Goal: Task Accomplishment & Management: Manage account settings

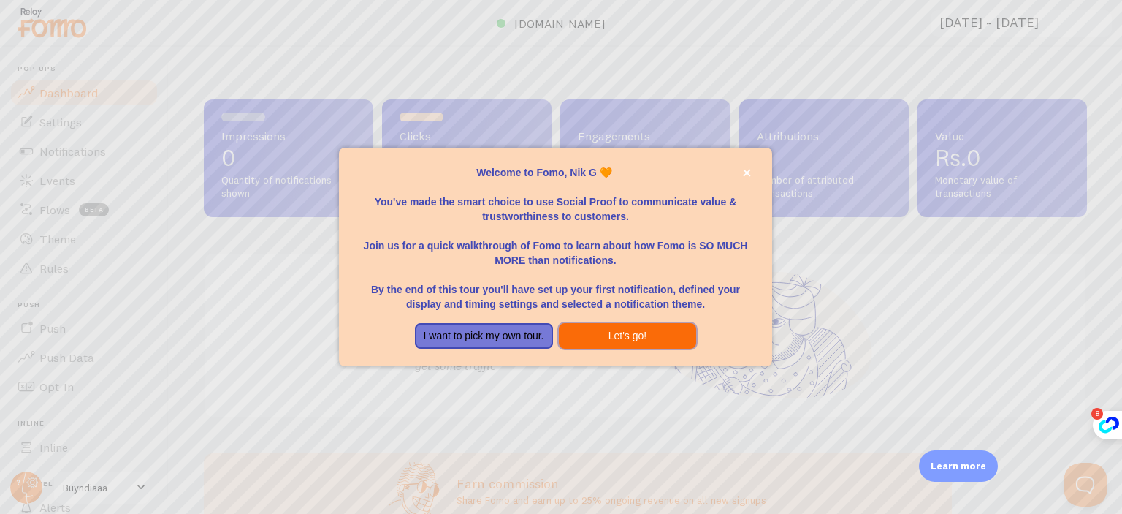
click at [628, 341] on button "Let's go!" at bounding box center [628, 336] width 138 height 26
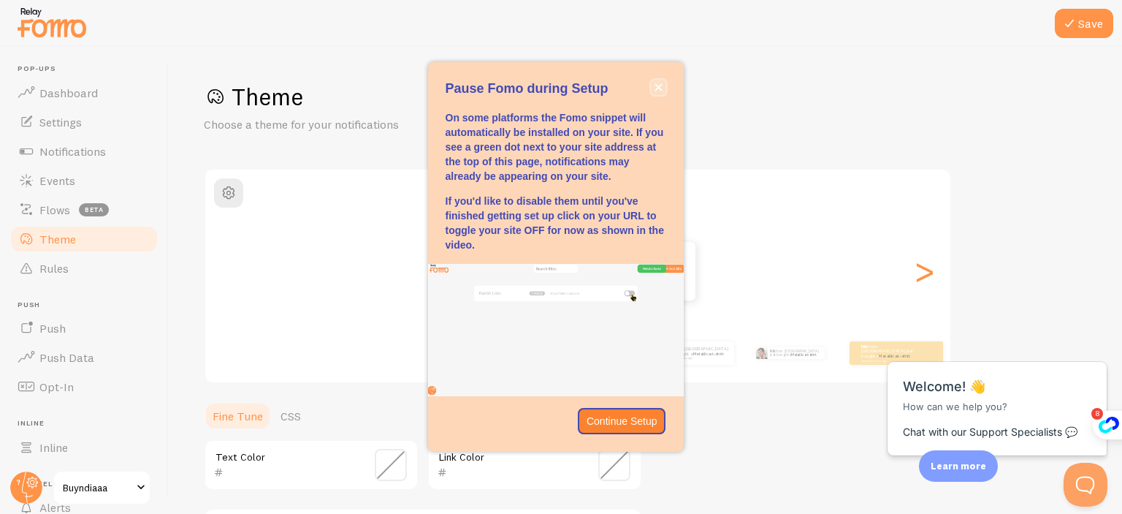
click at [655, 83] on button "close," at bounding box center [658, 87] width 15 height 15
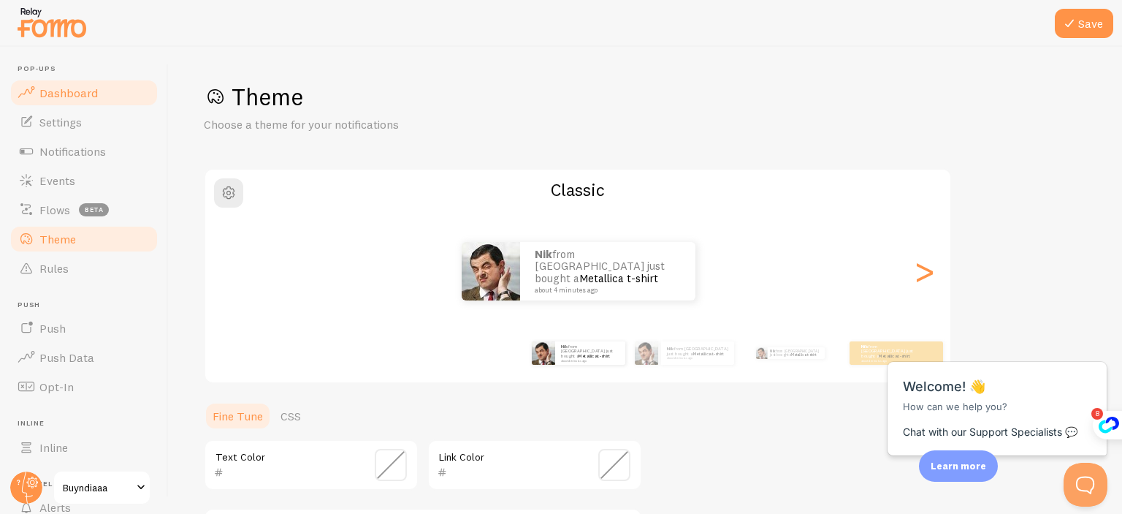
click at [85, 95] on span "Dashboard" at bounding box center [68, 92] width 58 height 15
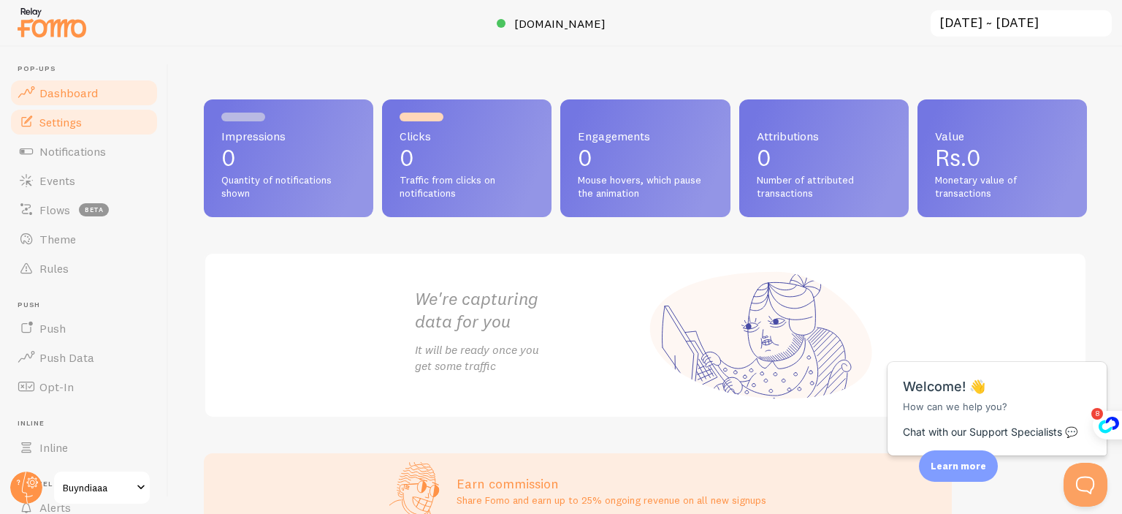
click at [66, 119] on span "Settings" at bounding box center [60, 122] width 42 height 15
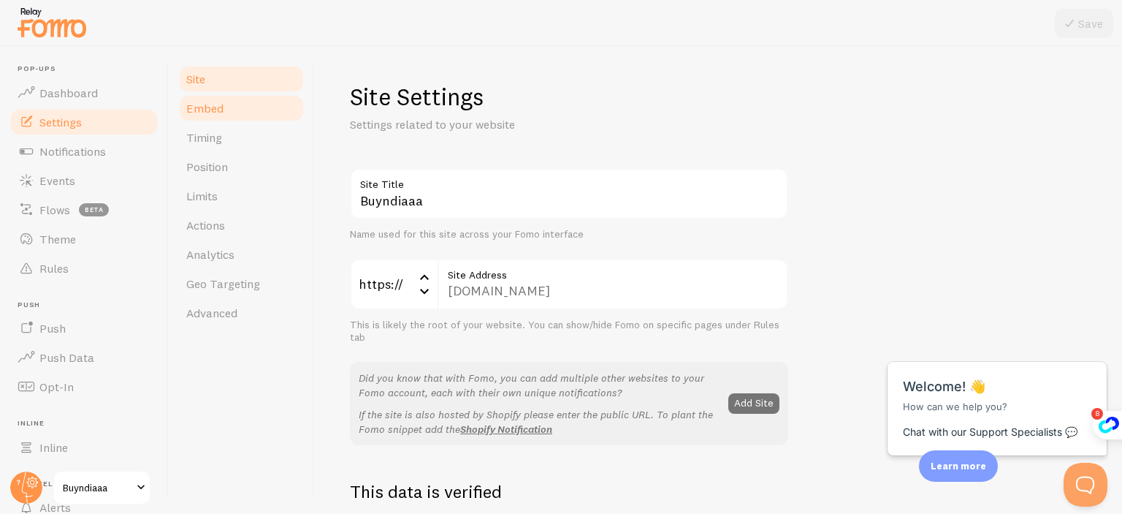
click at [208, 104] on span "Embed" at bounding box center [204, 108] width 37 height 15
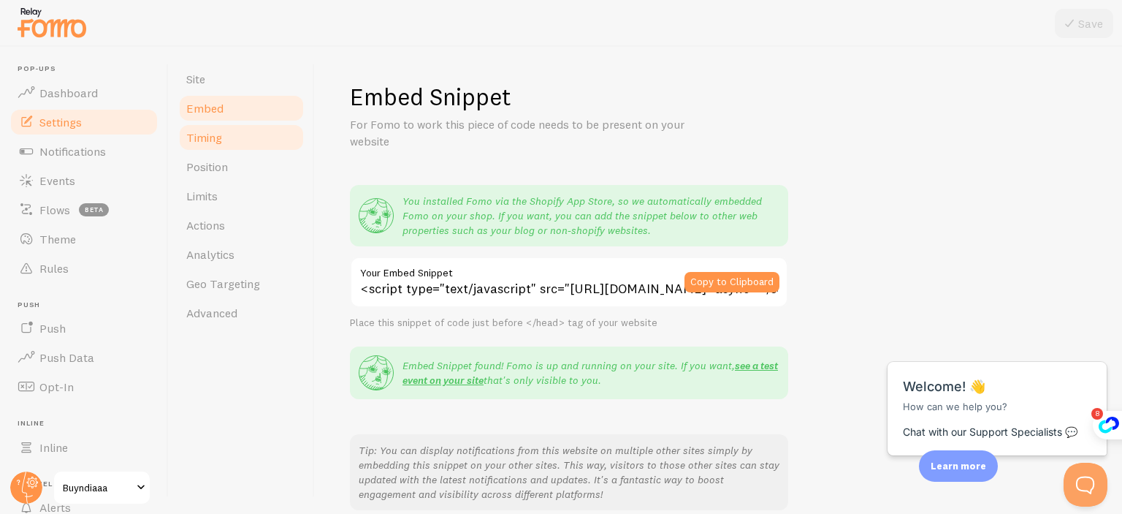
click at [213, 145] on link "Timing" at bounding box center [242, 137] width 128 height 29
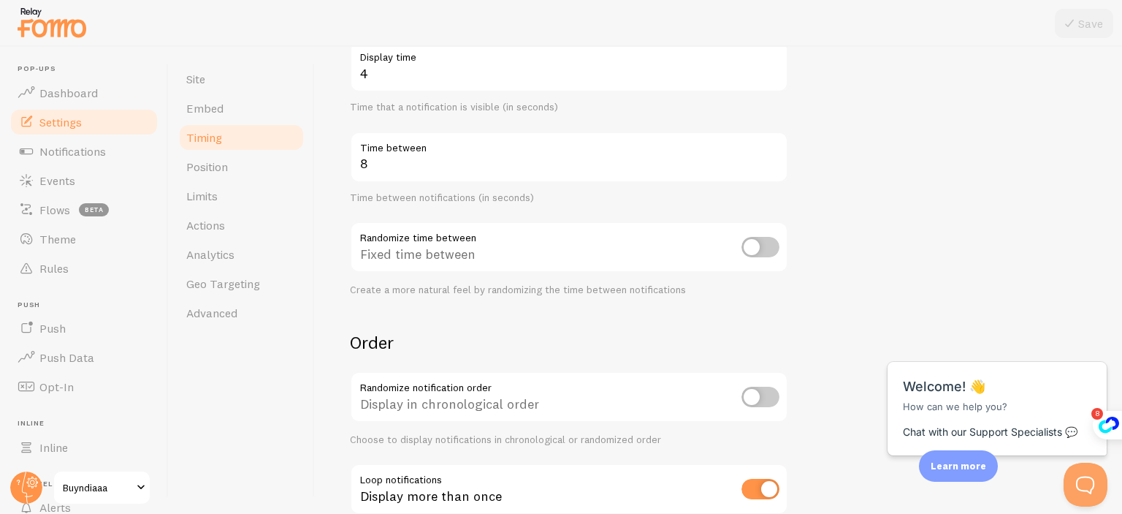
scroll to position [349, 0]
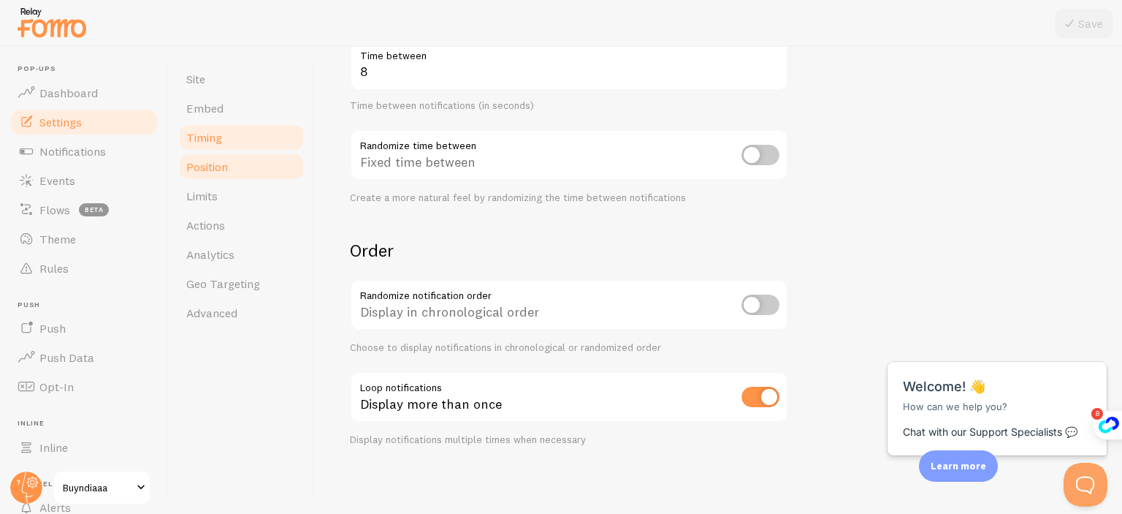
click at [245, 176] on link "Position" at bounding box center [242, 166] width 128 height 29
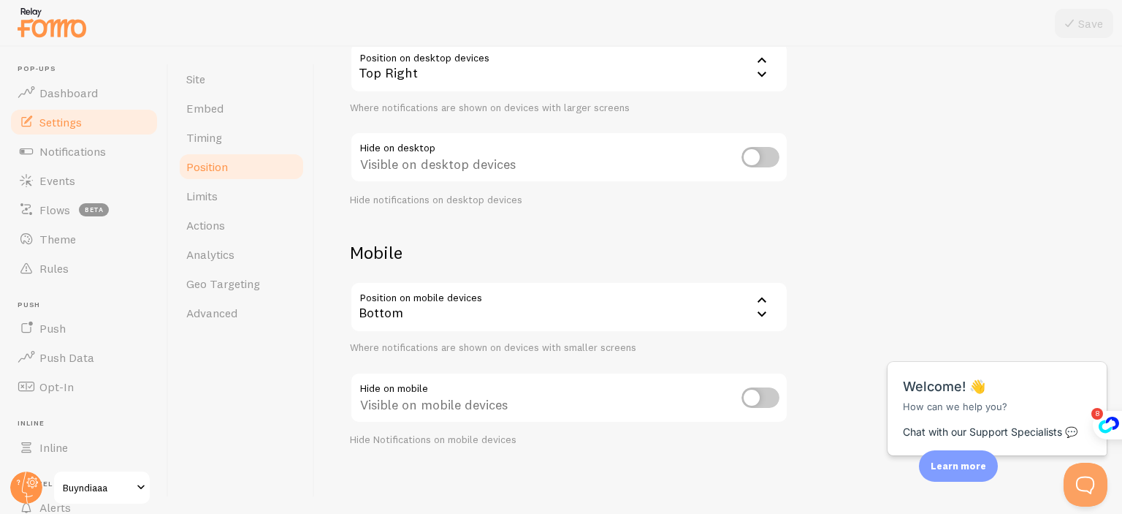
scroll to position [167, 0]
click at [474, 306] on div "Bottom" at bounding box center [569, 306] width 438 height 51
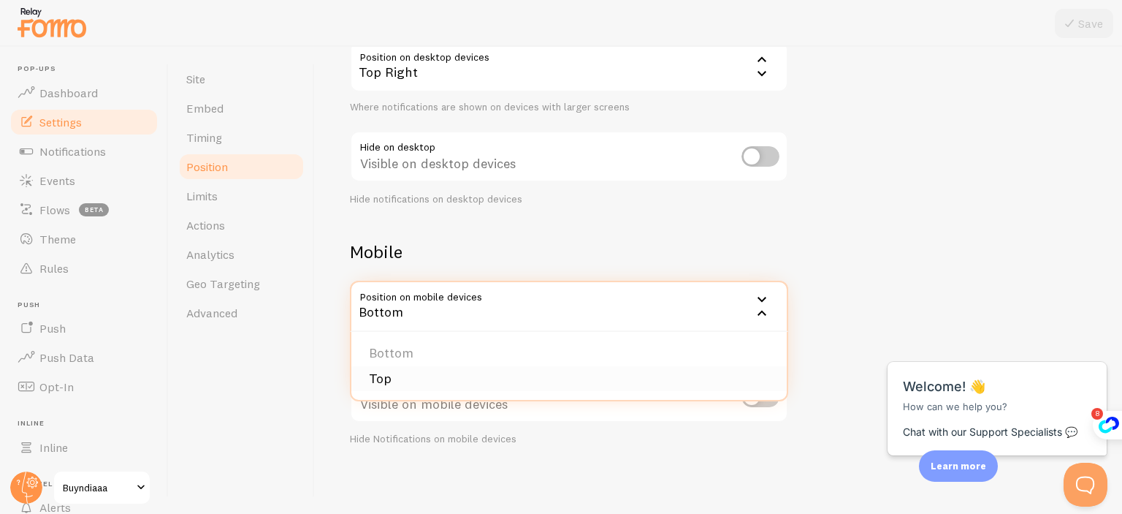
click at [382, 381] on li "Top" at bounding box center [569, 379] width 436 height 26
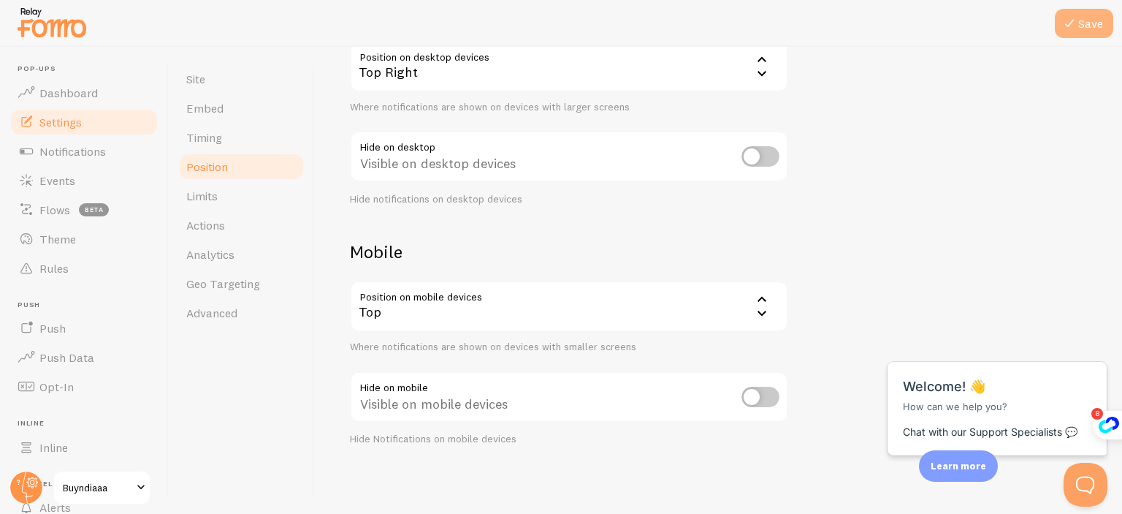
click at [1087, 22] on button "Save" at bounding box center [1084, 23] width 58 height 29
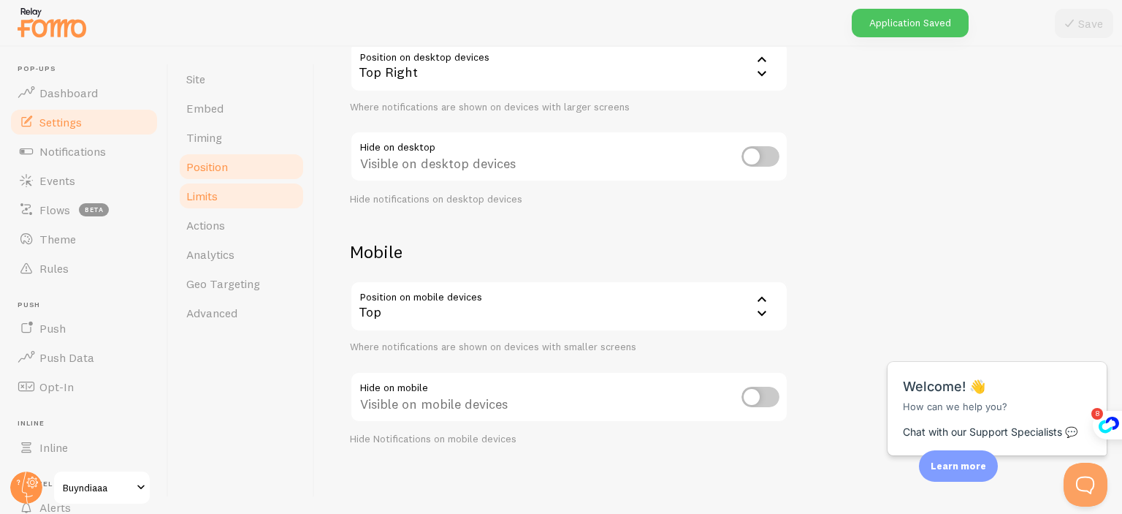
click at [209, 205] on link "Limits" at bounding box center [242, 195] width 128 height 29
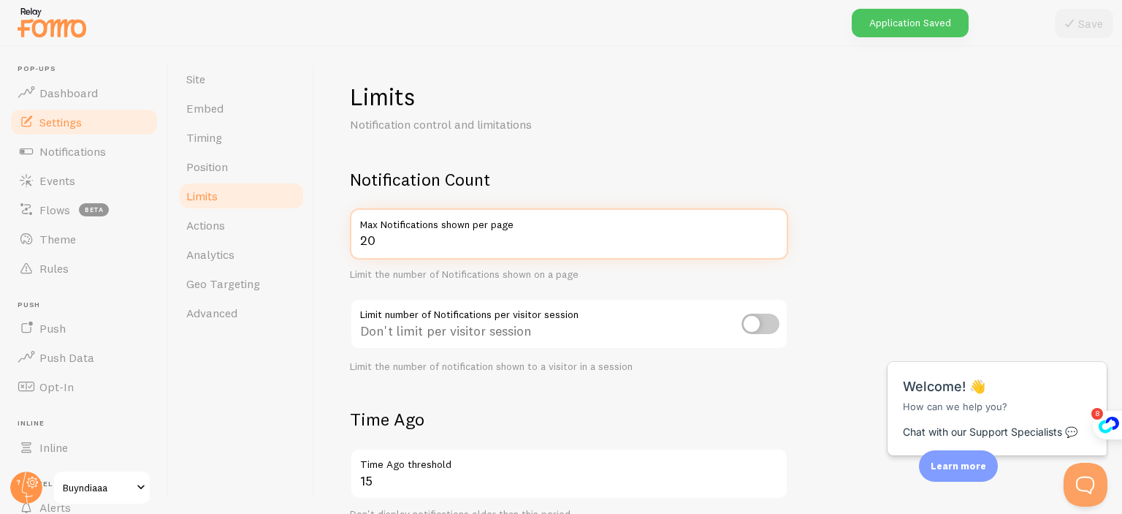
click at [410, 242] on input "20" at bounding box center [569, 233] width 438 height 51
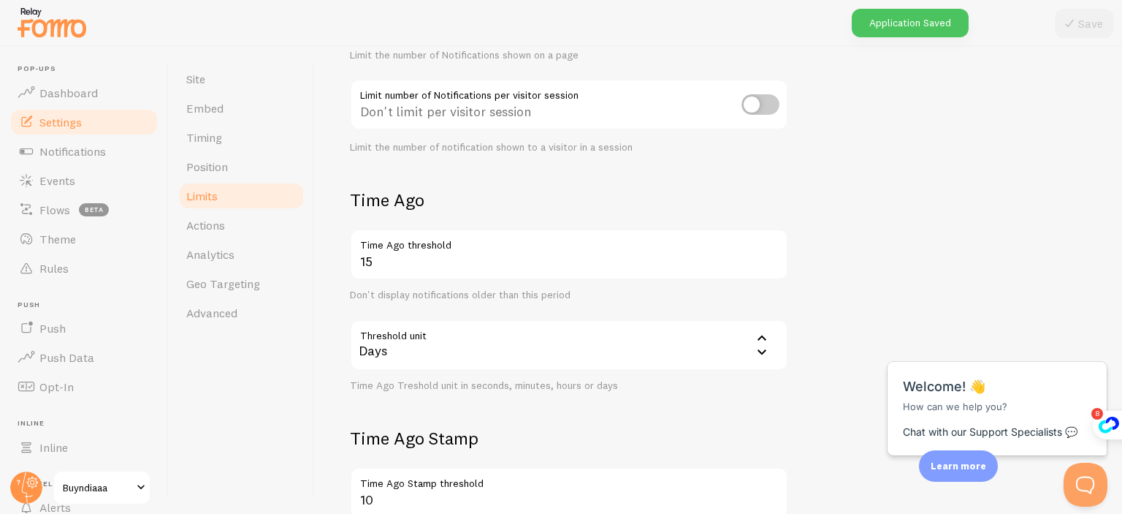
click at [527, 208] on h2 "Time Ago" at bounding box center [569, 200] width 438 height 23
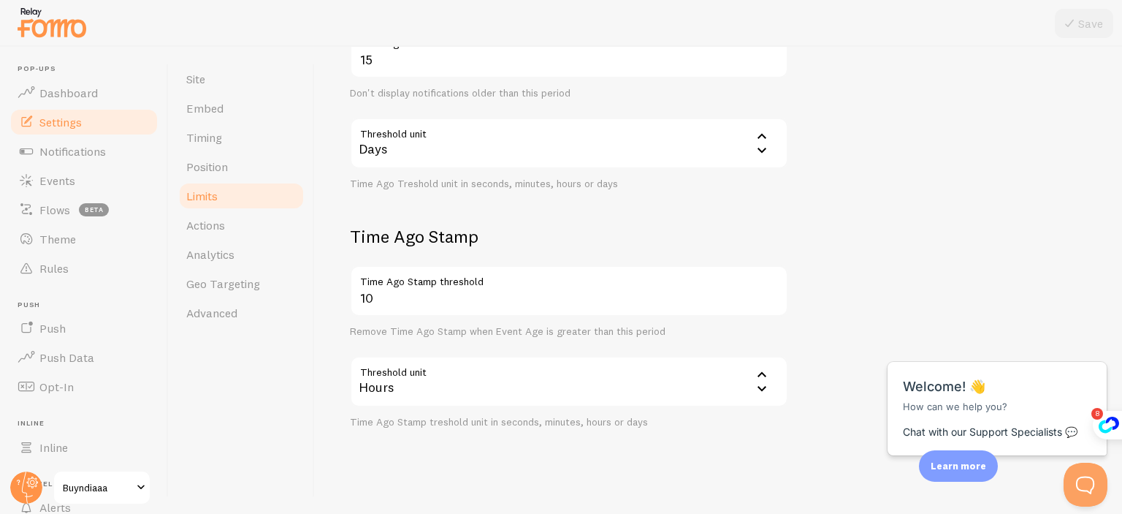
scroll to position [433, 0]
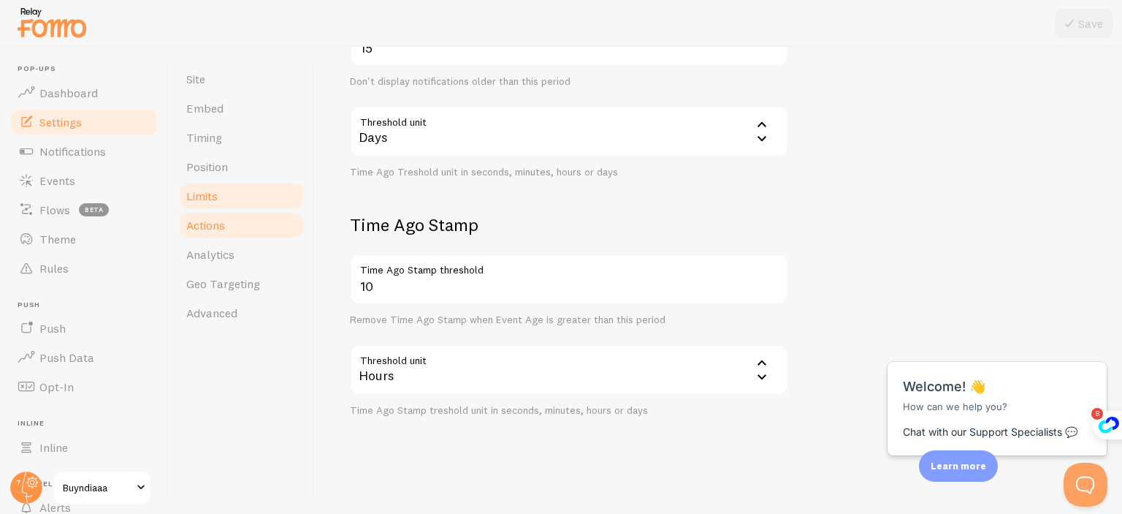
click at [227, 230] on link "Actions" at bounding box center [242, 224] width 128 height 29
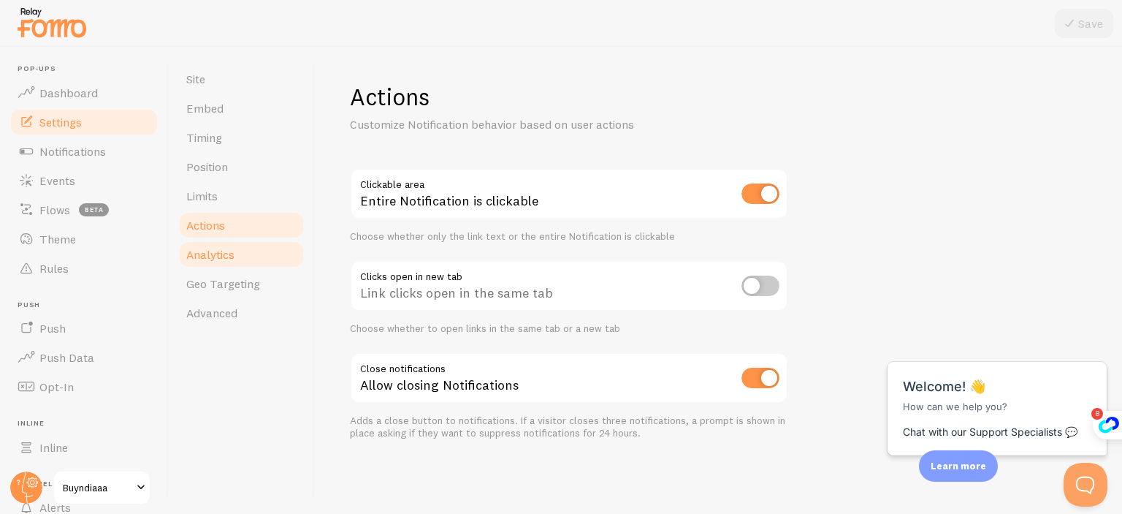
click at [229, 262] on link "Analytics" at bounding box center [242, 254] width 128 height 29
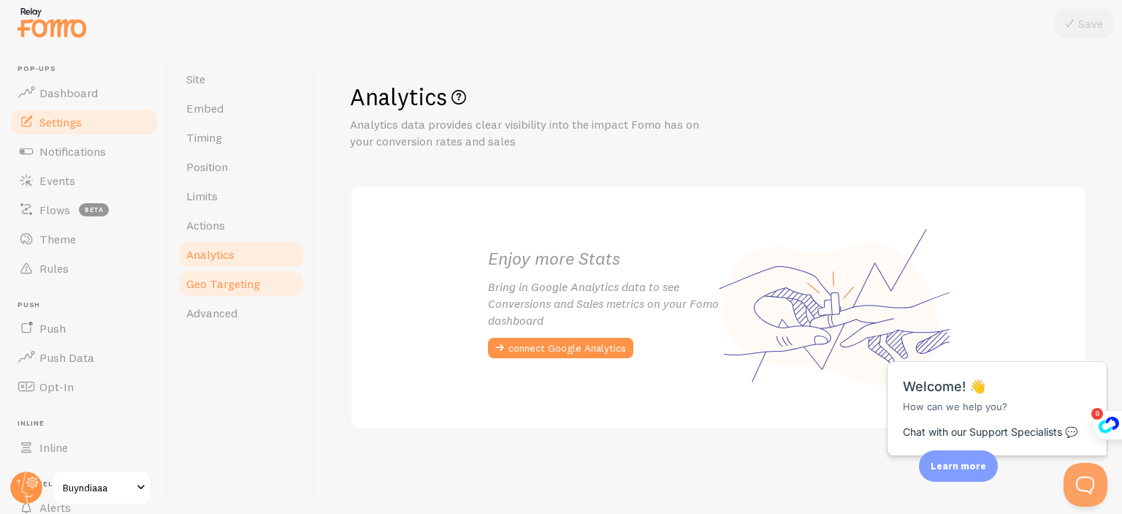
click at [232, 286] on span "Geo Targeting" at bounding box center [223, 283] width 74 height 15
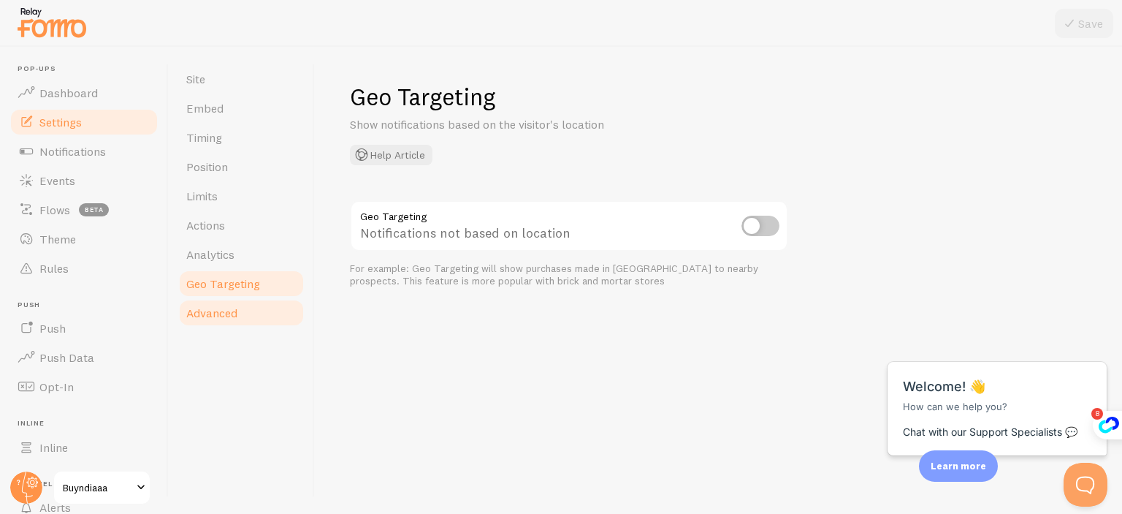
click at [229, 313] on span "Advanced" at bounding box center [211, 312] width 51 height 15
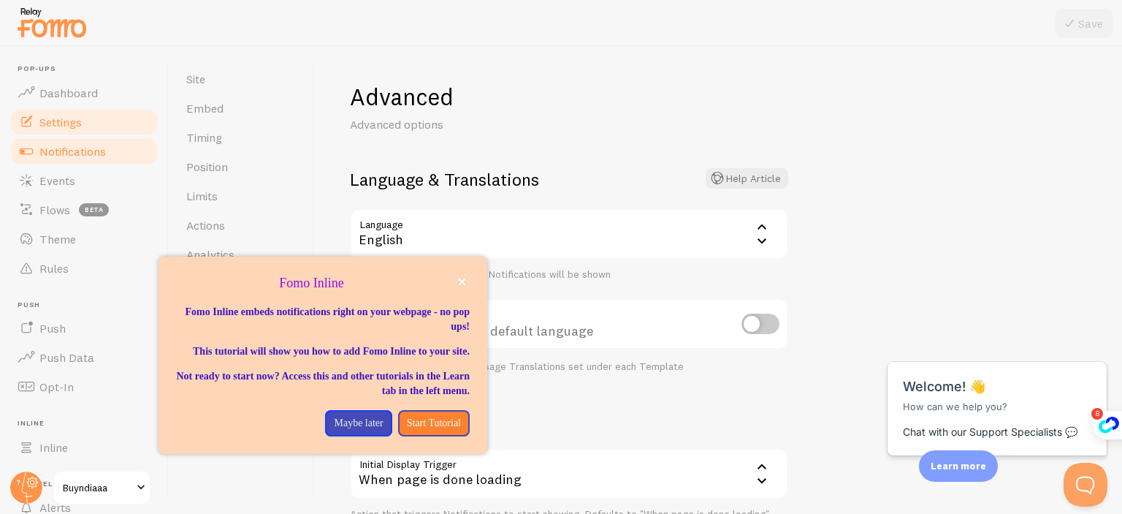
click at [60, 162] on link "Notifications" at bounding box center [84, 151] width 151 height 29
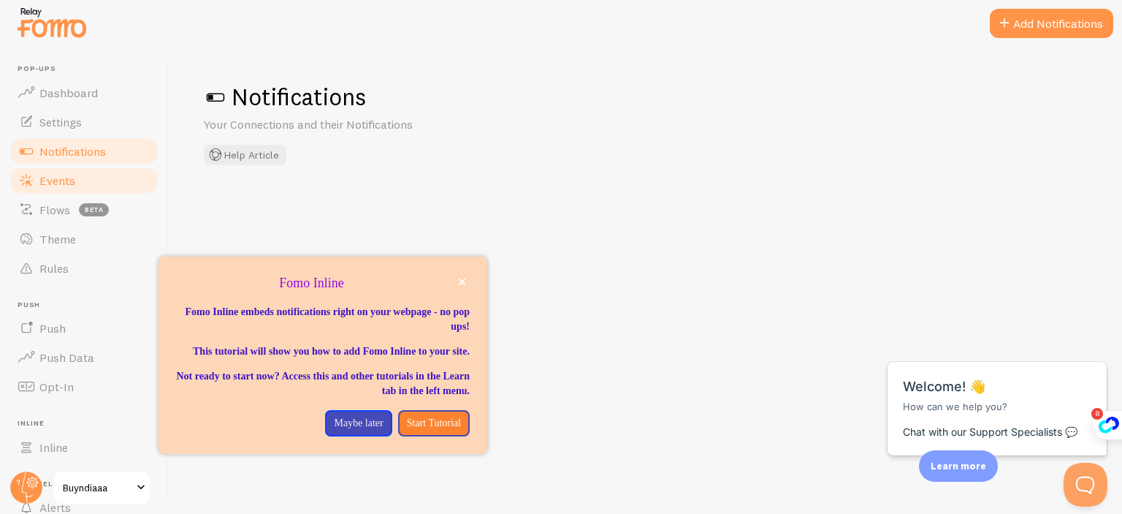
click at [56, 183] on span "Events" at bounding box center [57, 180] width 36 height 15
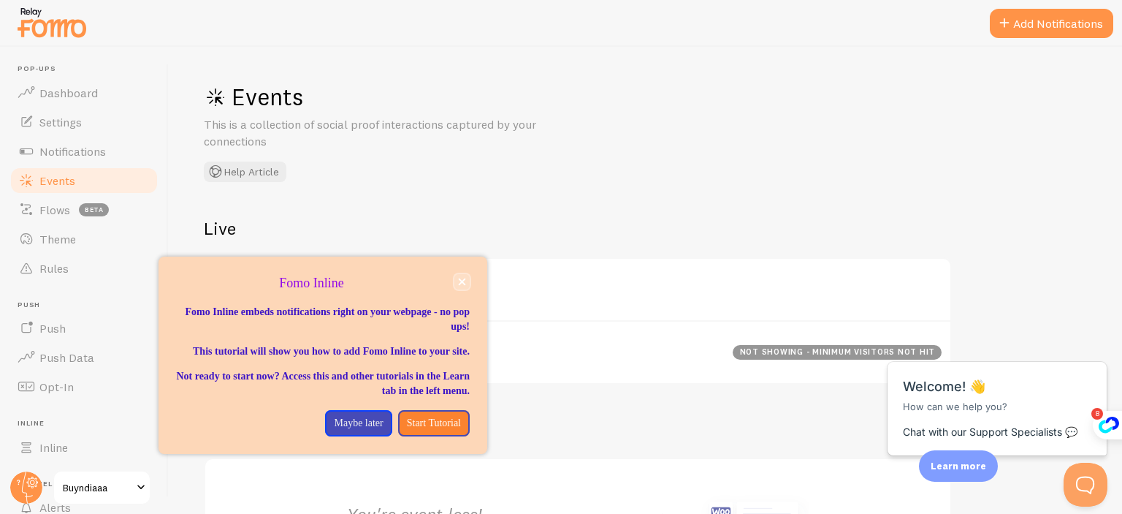
click at [459, 281] on icon "close," at bounding box center [462, 282] width 8 height 8
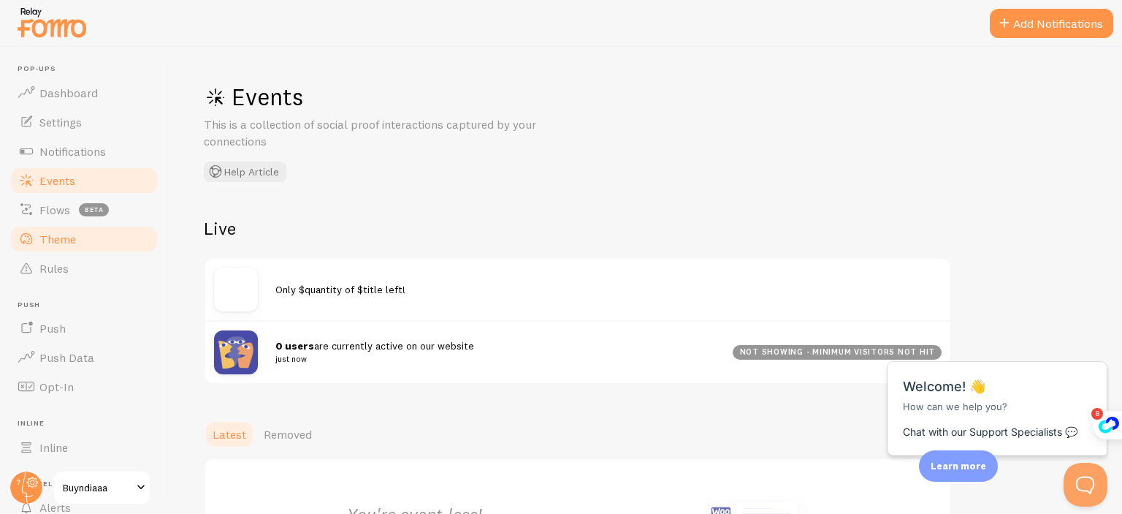
click at [61, 240] on span "Theme" at bounding box center [57, 239] width 37 height 15
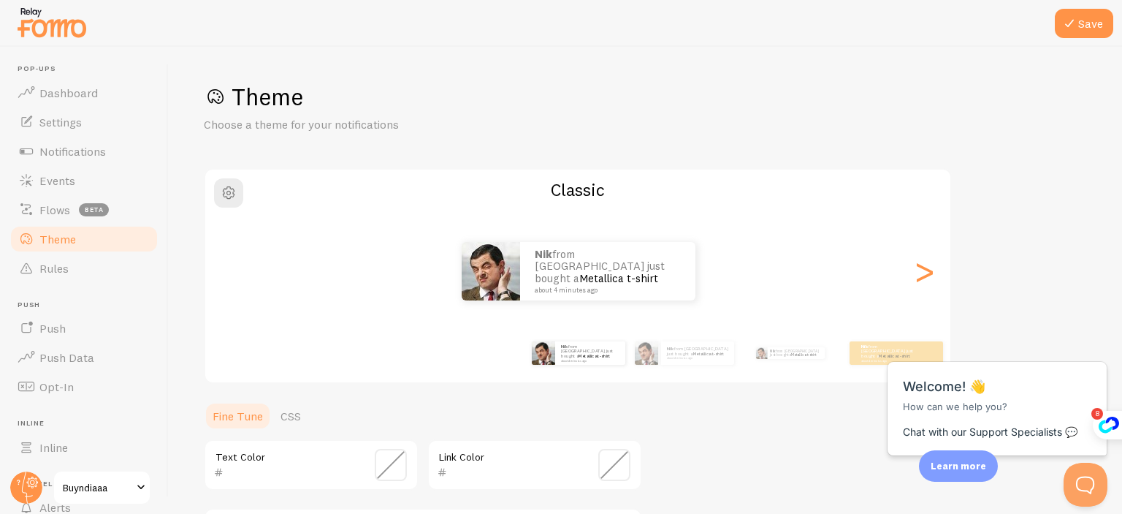
click at [81, 284] on ul "Pop-ups Dashboard Settings Notifications Events Flows beta Theme Rules [GEOGRAP…" at bounding box center [84, 322] width 151 height 516
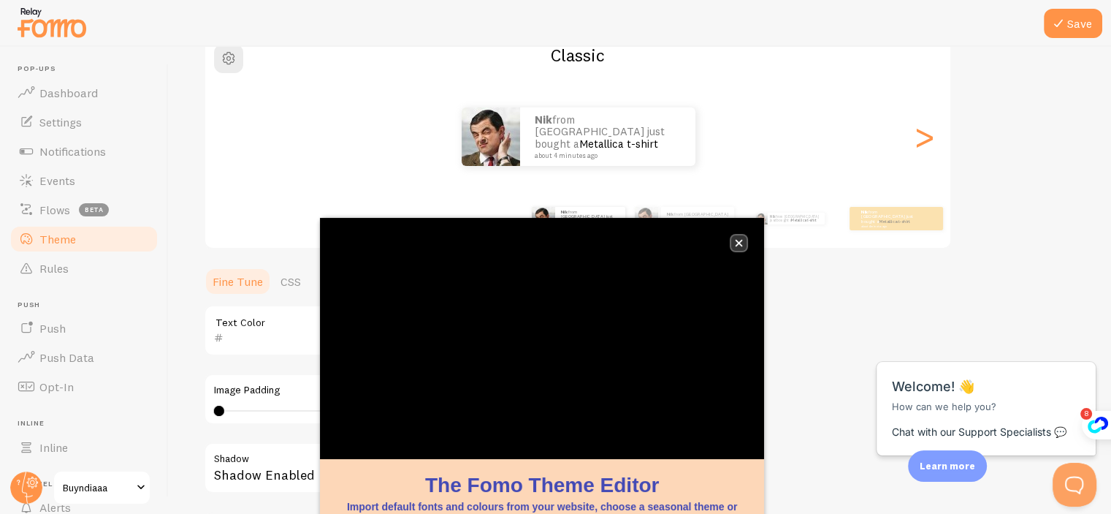
click at [740, 245] on icon "close," at bounding box center [739, 243] width 7 height 7
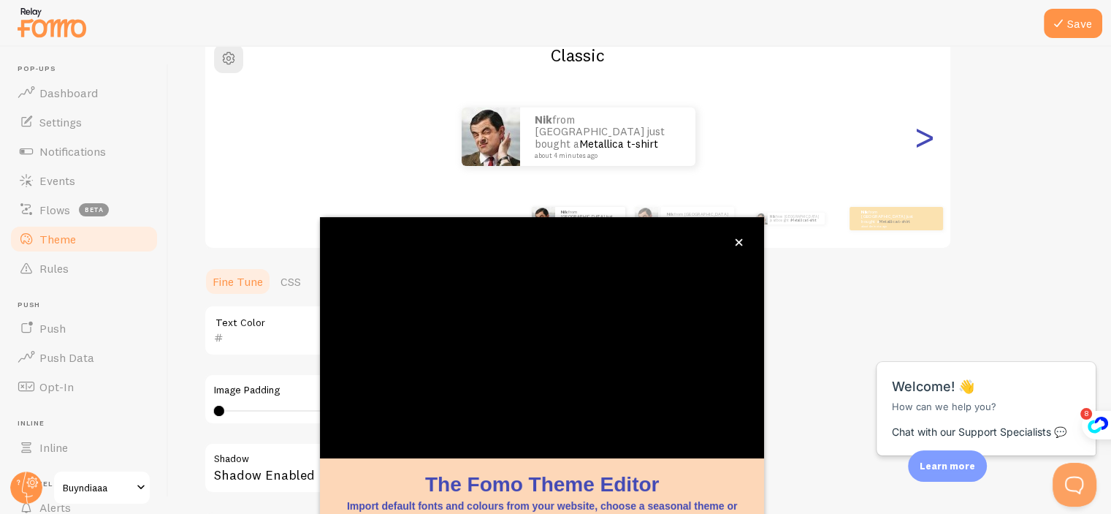
click at [924, 134] on div ">" at bounding box center [925, 136] width 18 height 105
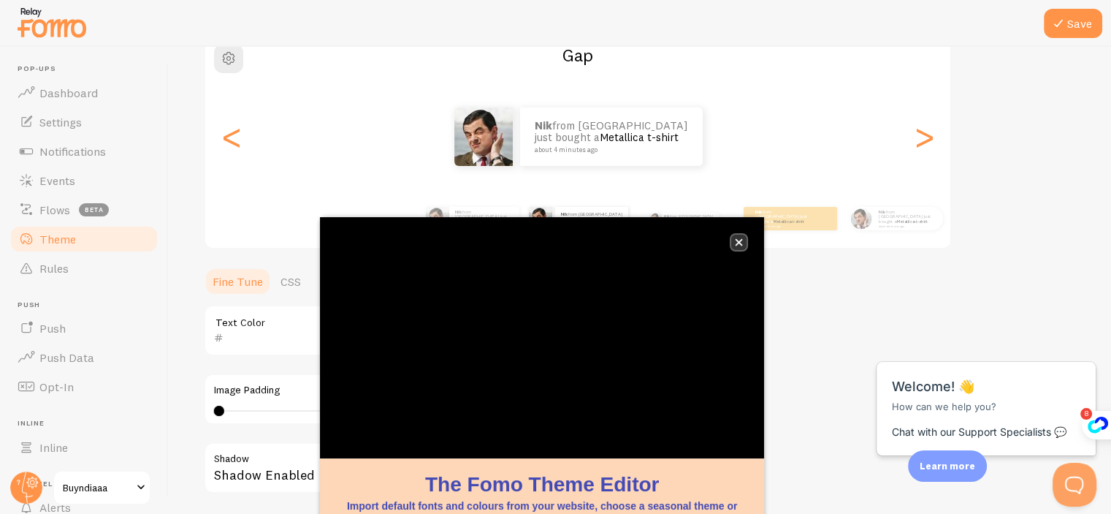
click at [739, 245] on icon "close," at bounding box center [739, 242] width 8 height 8
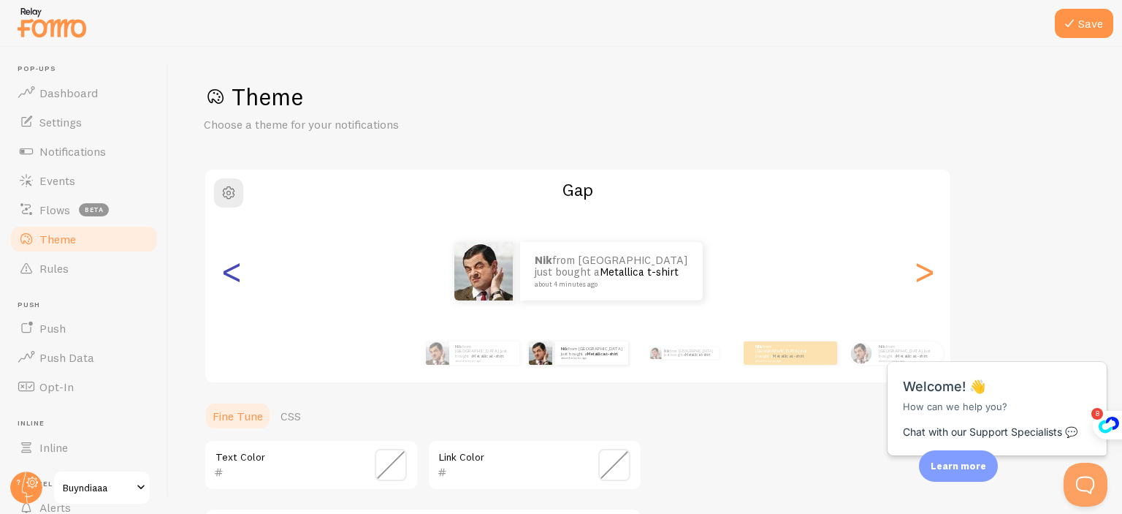
click at [231, 275] on div "<" at bounding box center [232, 270] width 18 height 105
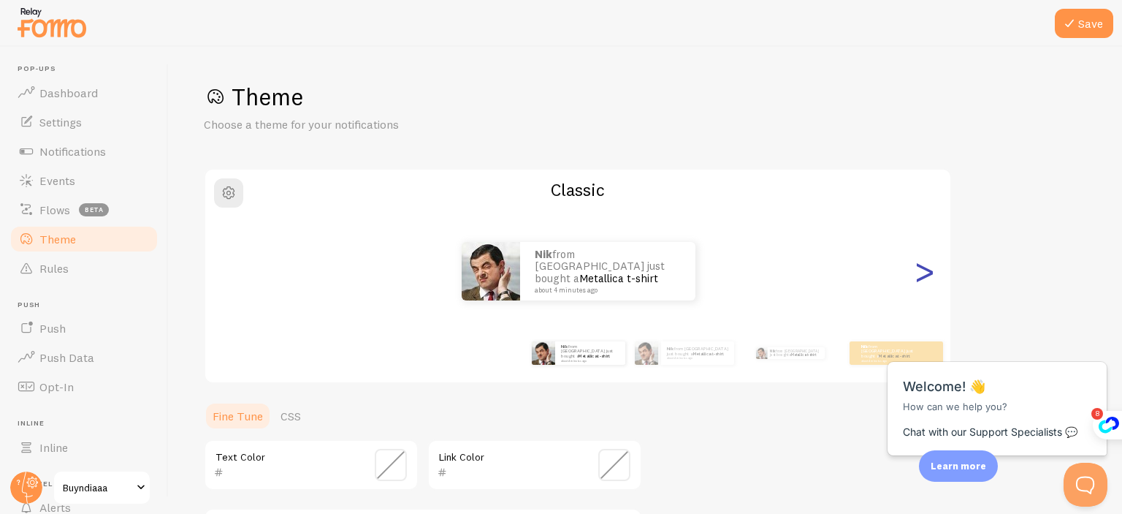
click at [929, 268] on div ">" at bounding box center [925, 270] width 18 height 105
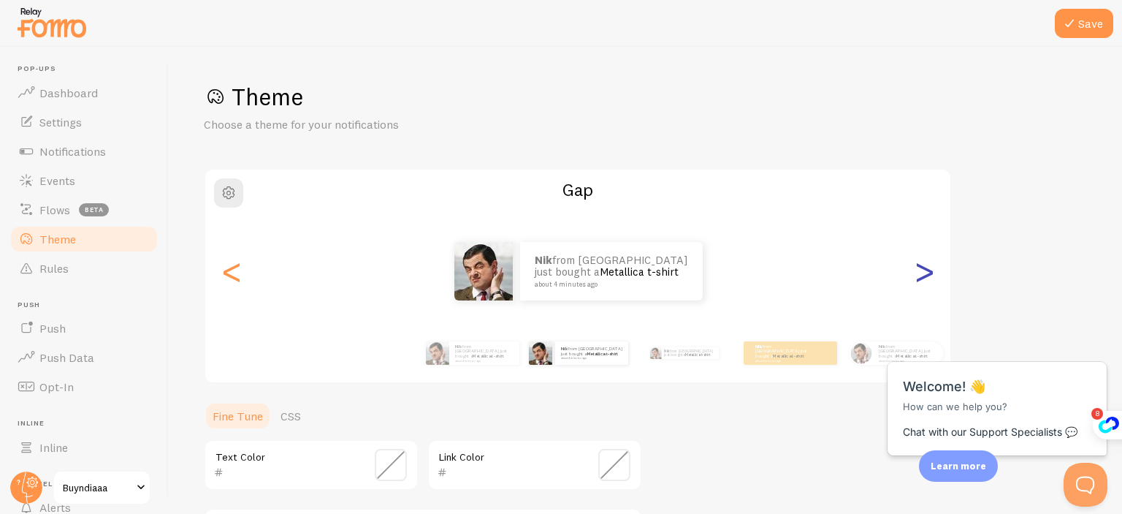
click at [928, 268] on div ">" at bounding box center [925, 270] width 18 height 105
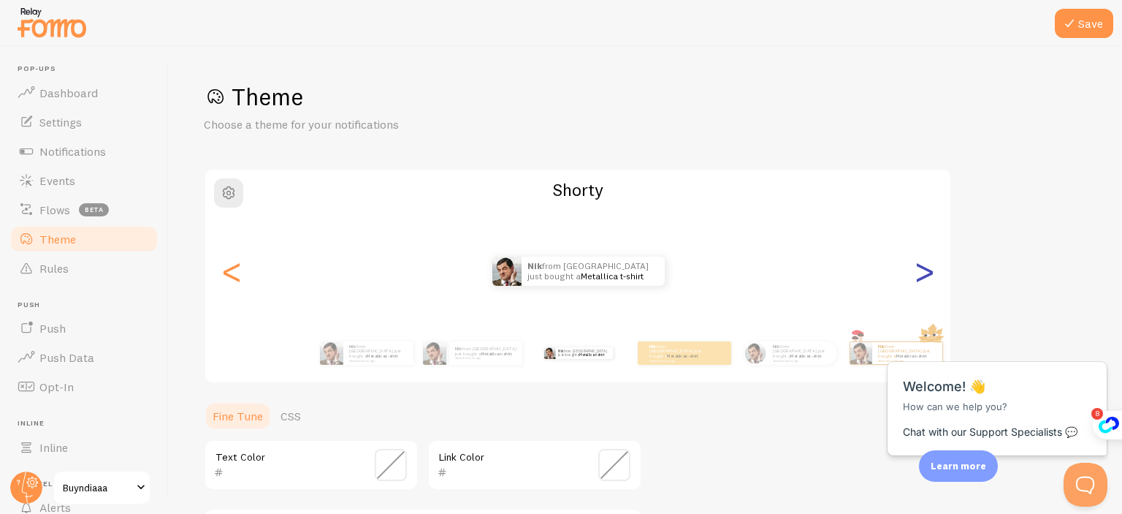
click at [927, 268] on div ">" at bounding box center [925, 270] width 18 height 105
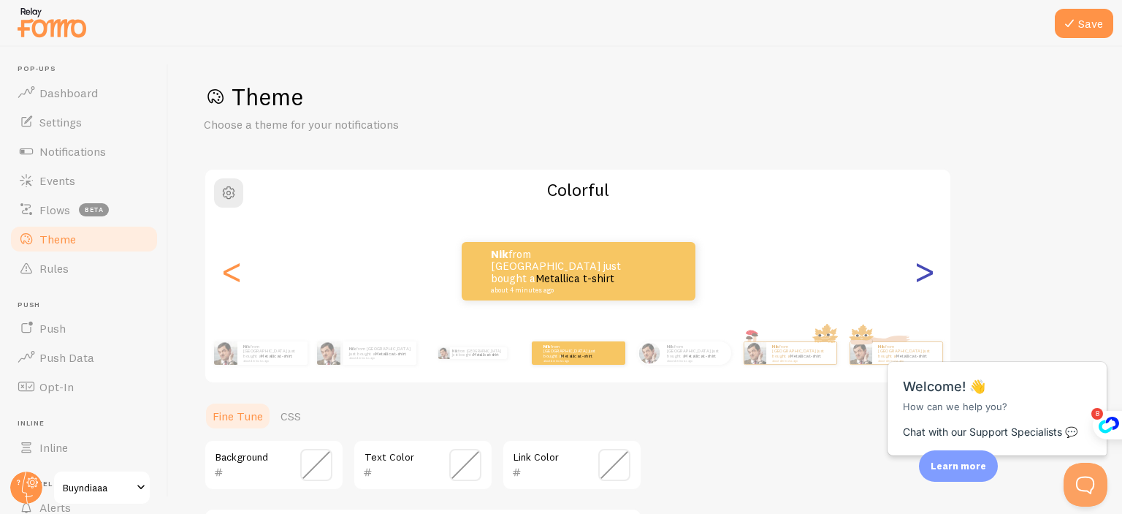
click at [927, 268] on div ">" at bounding box center [925, 270] width 18 height 105
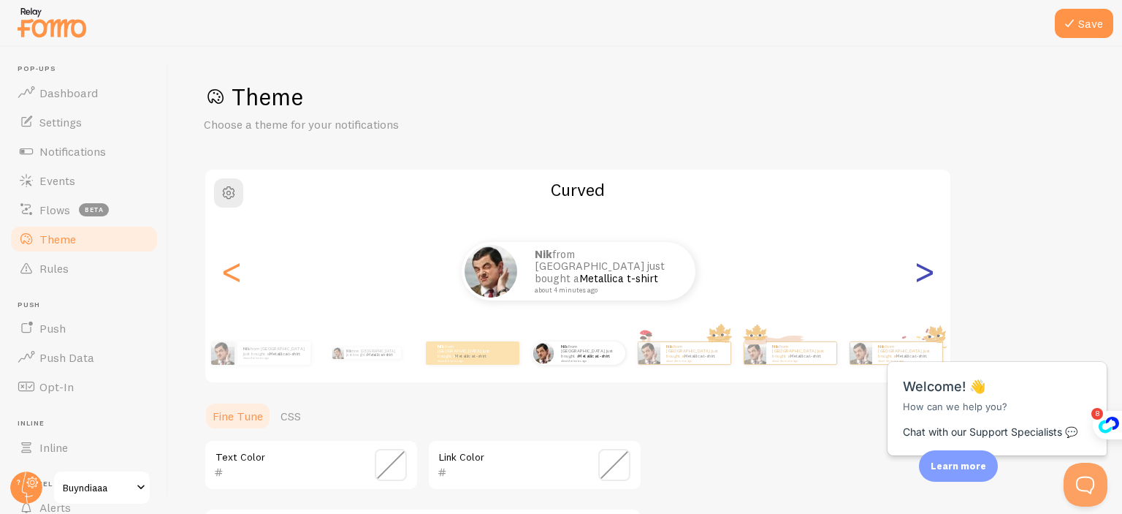
click at [925, 275] on div ">" at bounding box center [925, 270] width 18 height 105
type input "0"
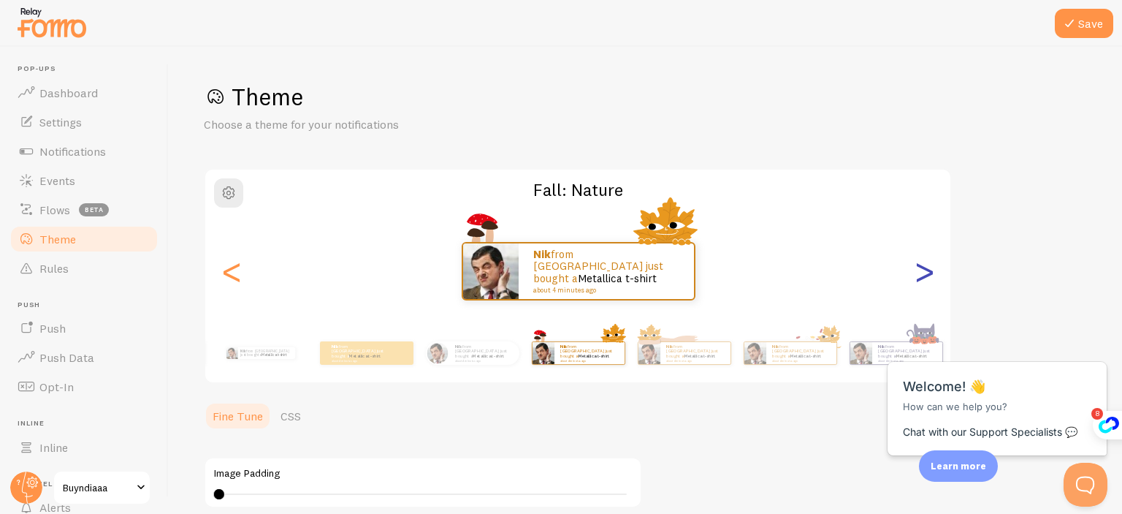
click at [926, 275] on div ">" at bounding box center [925, 270] width 18 height 105
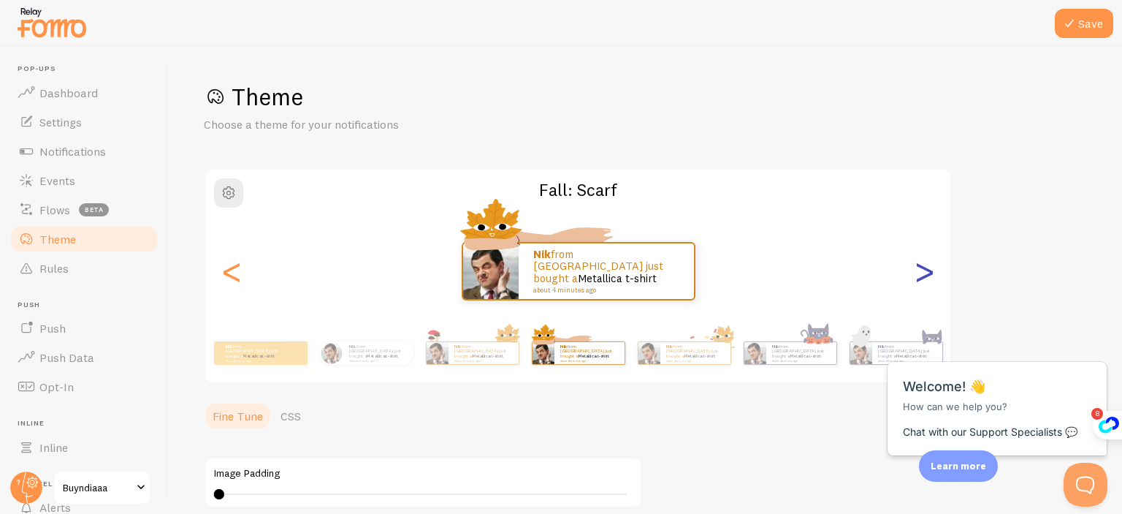
click at [926, 275] on div ">" at bounding box center [925, 270] width 18 height 105
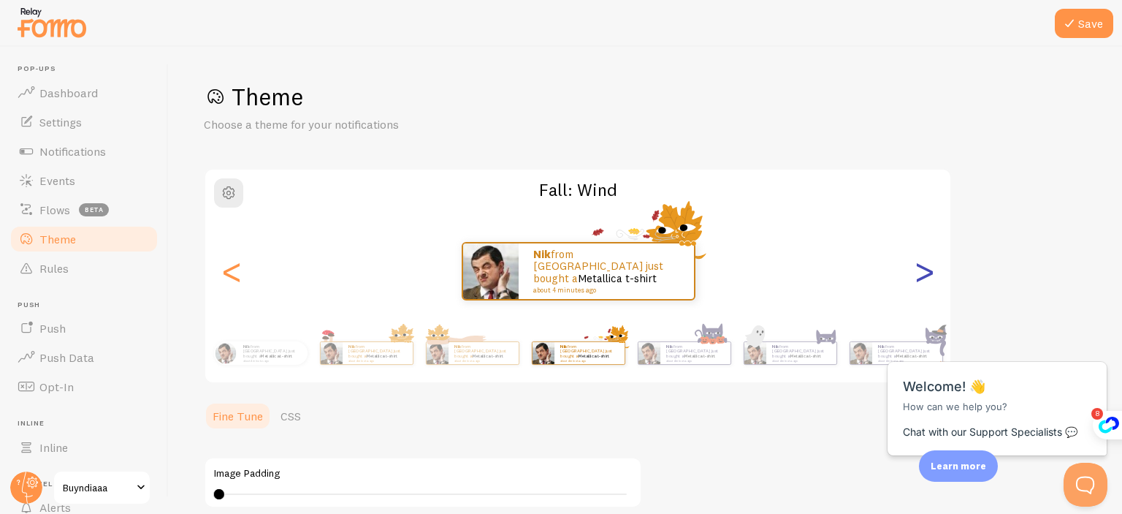
click at [926, 275] on div ">" at bounding box center [925, 270] width 18 height 105
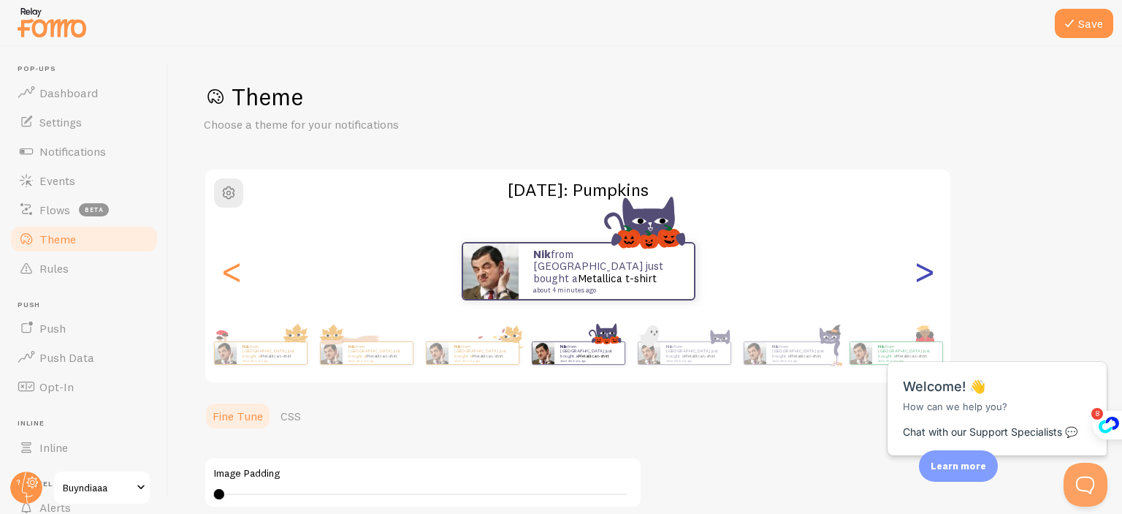
click at [925, 274] on div ">" at bounding box center [925, 270] width 18 height 105
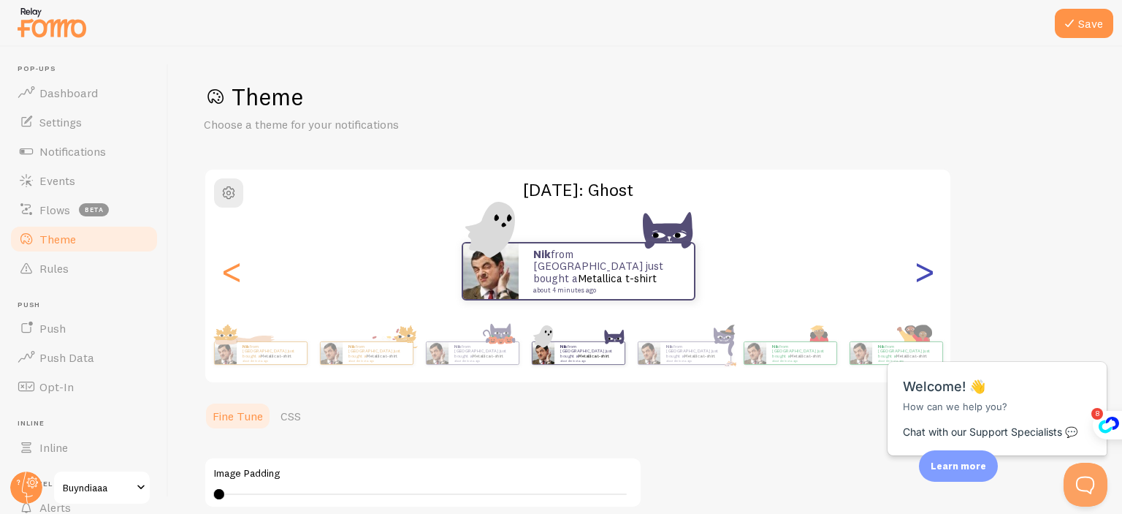
click at [925, 274] on div ">" at bounding box center [925, 270] width 18 height 105
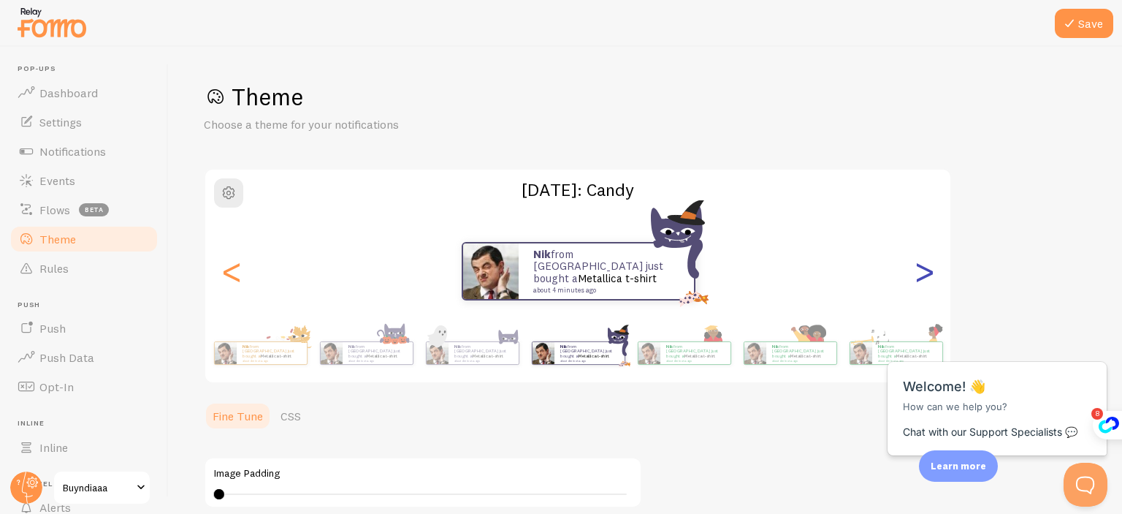
click at [925, 274] on div ">" at bounding box center [925, 270] width 18 height 105
click at [821, 353] on link "Metallica t-shirt" at bounding box center [805, 356] width 31 height 6
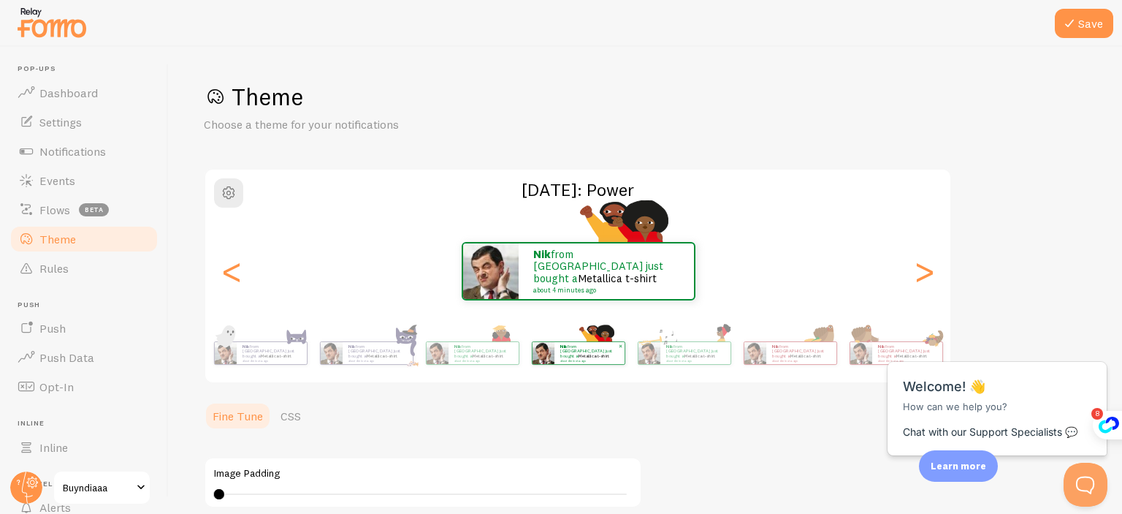
click at [855, 346] on img at bounding box center [861, 353] width 22 height 22
click at [856, 346] on img at bounding box center [861, 353] width 22 height 22
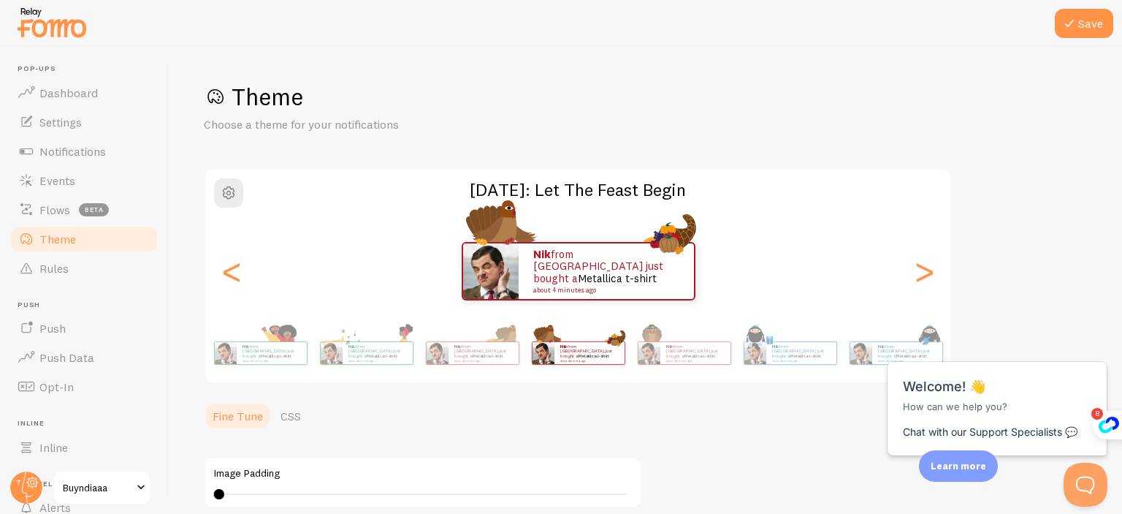
click at [899, 325] on html "Close cross-small Welcome! 👋 How can we help you? Chat with our Support Special…" at bounding box center [998, 325] width 235 height 0
click at [905, 325] on html "Close cross-small Welcome! 👋 How can we help you? Chat with our Support Special…" at bounding box center [998, 325] width 235 height 0
click at [871, 354] on img at bounding box center [861, 353] width 22 height 22
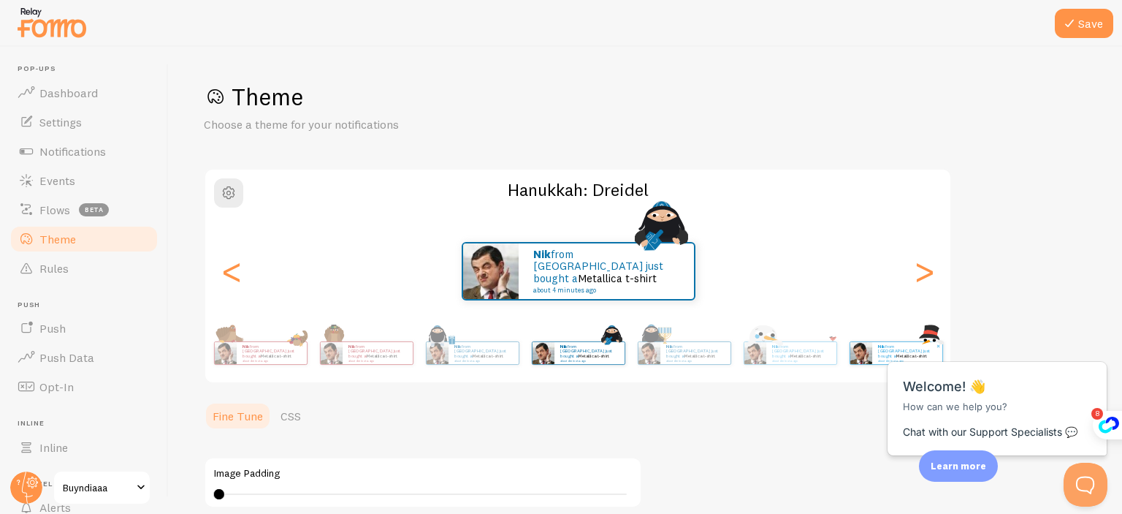
click at [896, 355] on link "Metallica t-shirt" at bounding box center [911, 356] width 31 height 6
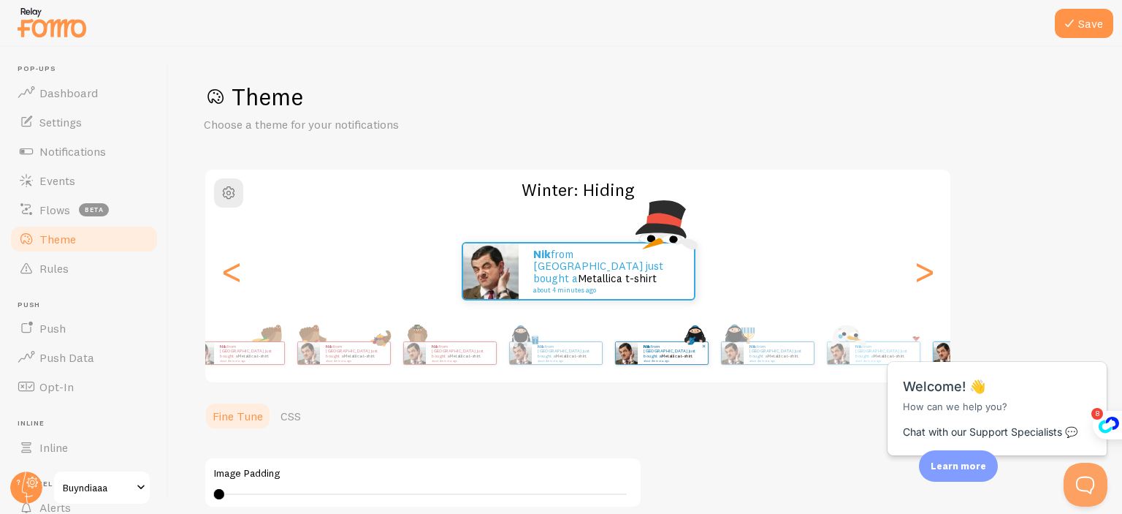
click at [702, 346] on p "Nik from [GEOGRAPHIC_DATA] just bought a Metallica t-shirt about 4 minutes ago" at bounding box center [673, 352] width 58 height 18
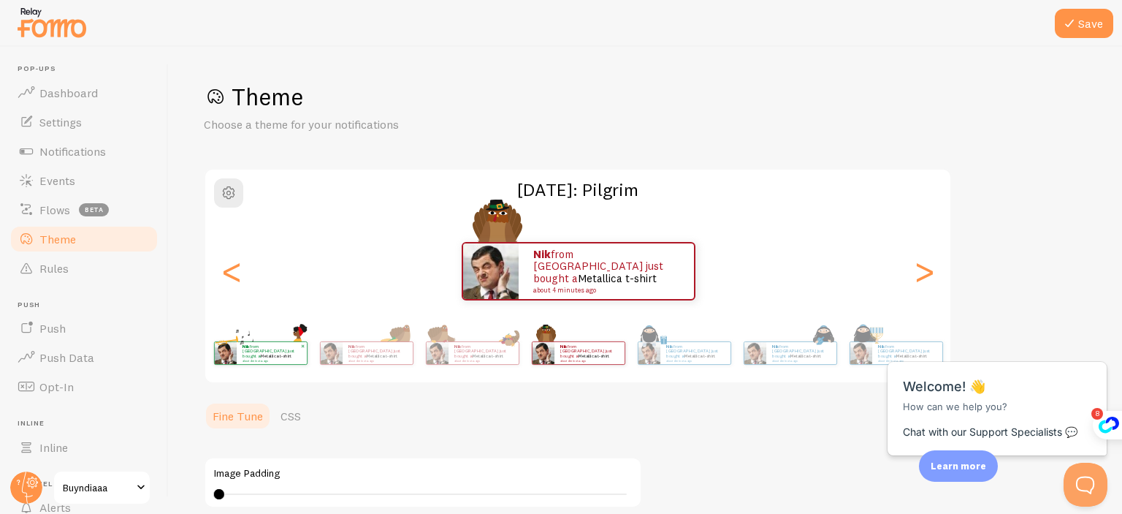
click at [295, 351] on p "Nik from [GEOGRAPHIC_DATA] just bought a Metallica t-shirt about 4 minutes ago" at bounding box center [272, 352] width 58 height 18
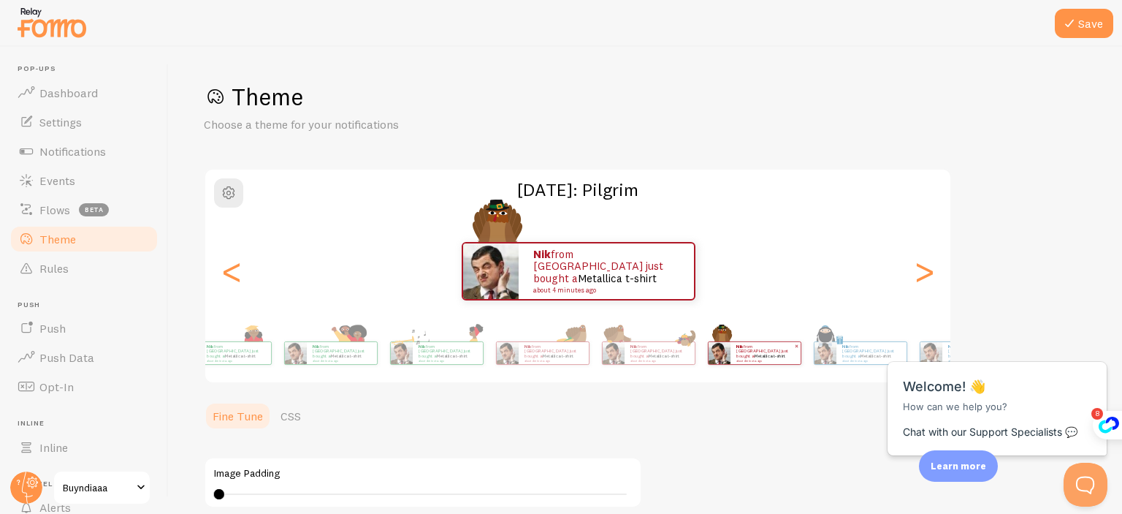
click at [761, 348] on div "Nik from [GEOGRAPHIC_DATA] just bought a Metallica t-shirt about 4 minutes ago" at bounding box center [766, 353] width 70 height 22
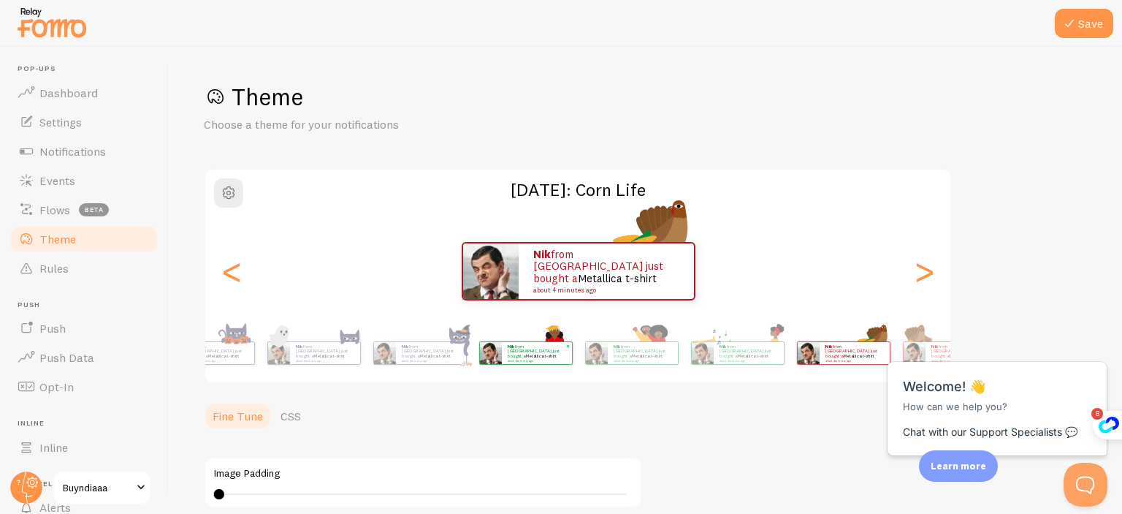
click at [572, 360] on div "Nik from [GEOGRAPHIC_DATA] just bought a Metallica t-shirt about 4 minutes ago" at bounding box center [537, 353] width 70 height 22
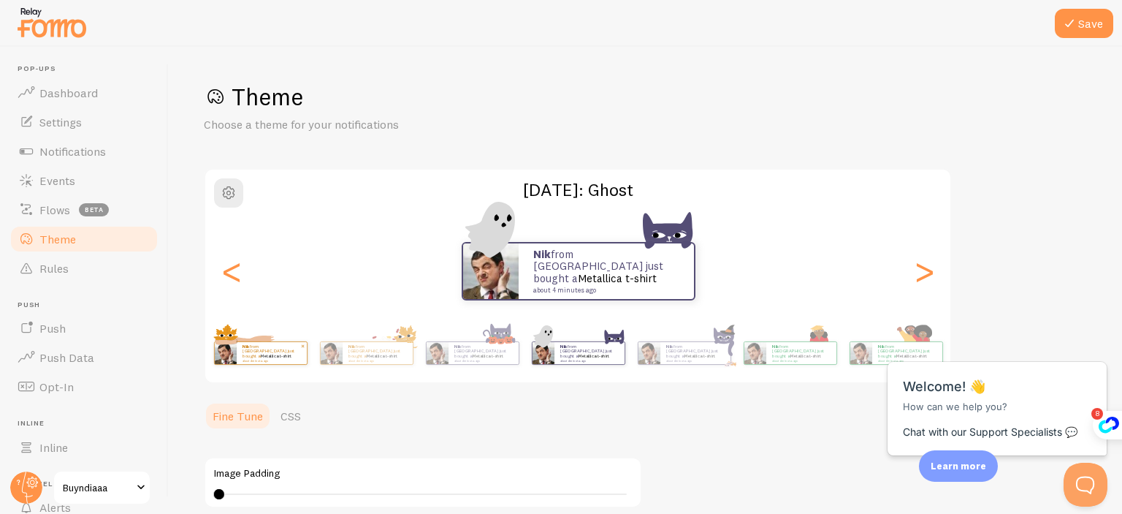
click at [232, 349] on img at bounding box center [225, 353] width 22 height 22
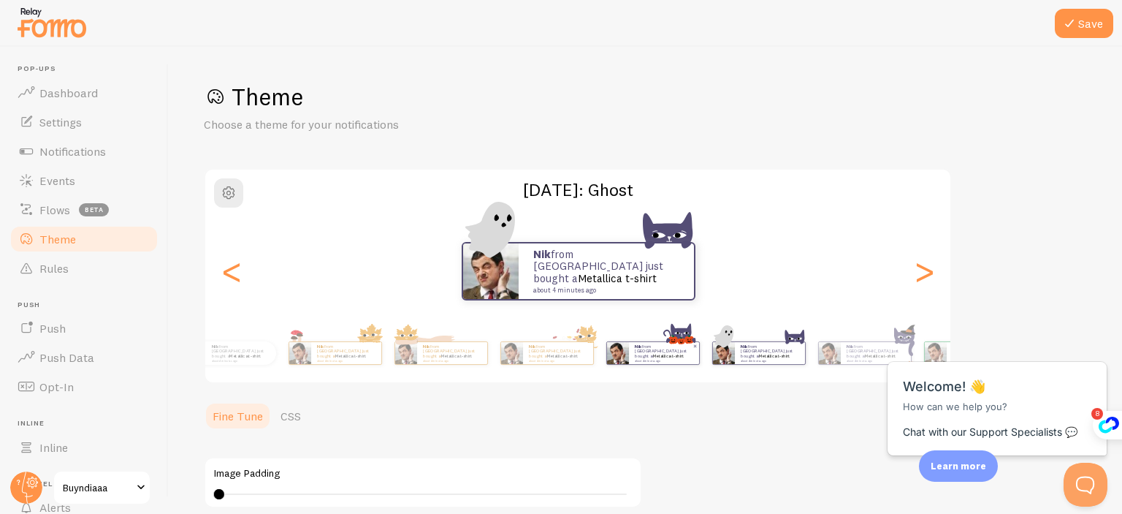
click at [628, 356] on img at bounding box center [618, 353] width 22 height 22
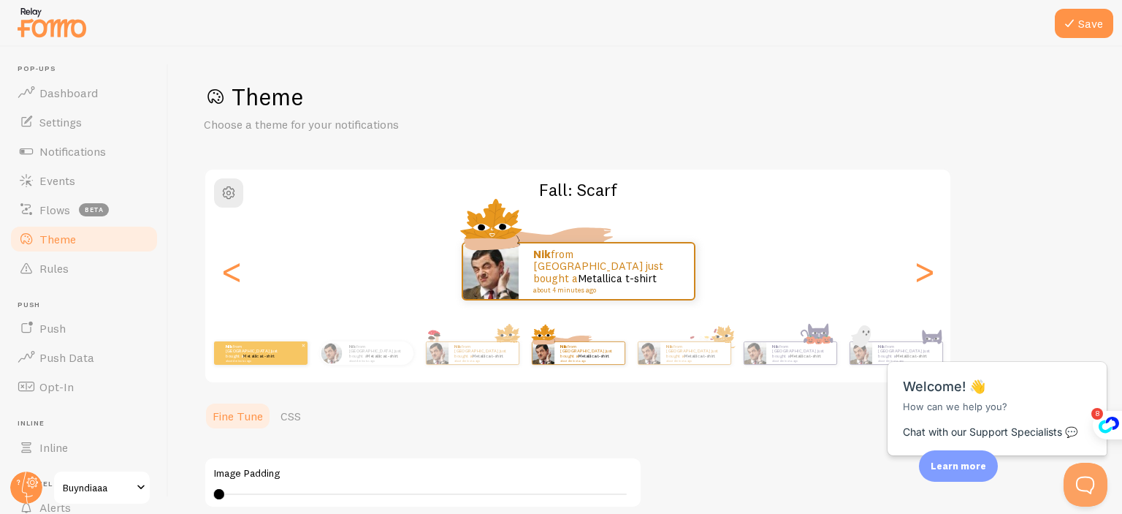
click at [272, 352] on p "Nik from [GEOGRAPHIC_DATA] just bought a Metallica t-shirt about 4 minutes ago" at bounding box center [255, 352] width 58 height 18
click at [383, 359] on div "Nik from [GEOGRAPHIC_DATA] just bought a Metallica t-shirt about 4 minutes ago" at bounding box center [378, 352] width 70 height 23
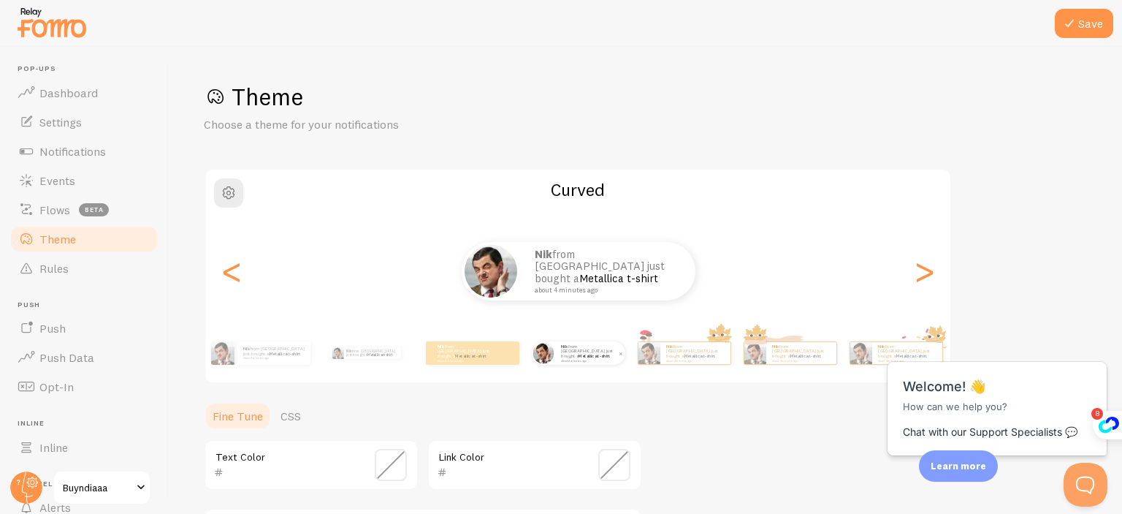
click at [579, 362] on div "Nik from [GEOGRAPHIC_DATA] just bought a Metallica t-shirt about 4 minutes ago" at bounding box center [590, 352] width 70 height 23
click at [463, 359] on small "about 4 minutes ago" at bounding box center [466, 360] width 57 height 3
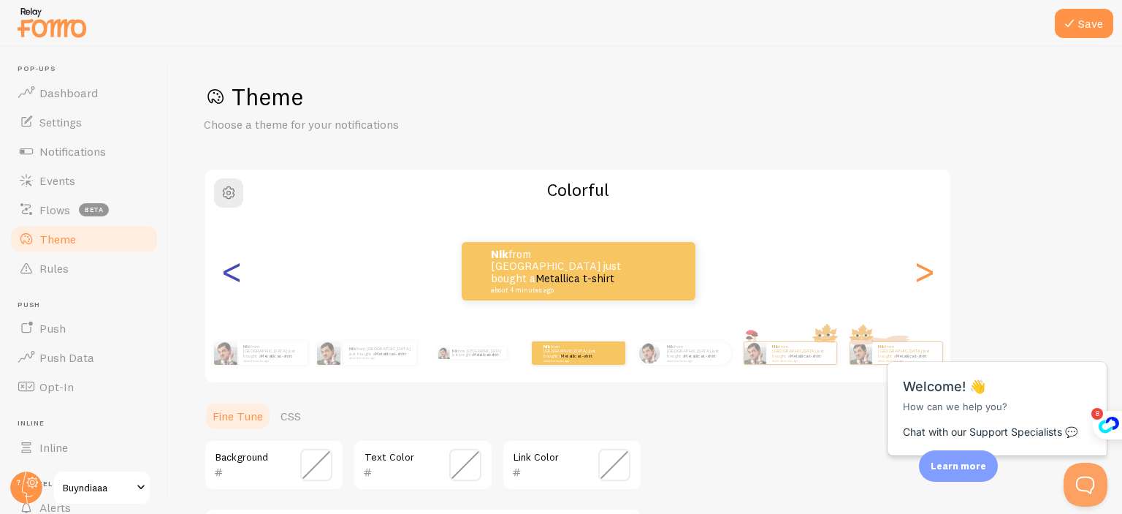
click at [234, 274] on div "<" at bounding box center [232, 270] width 18 height 105
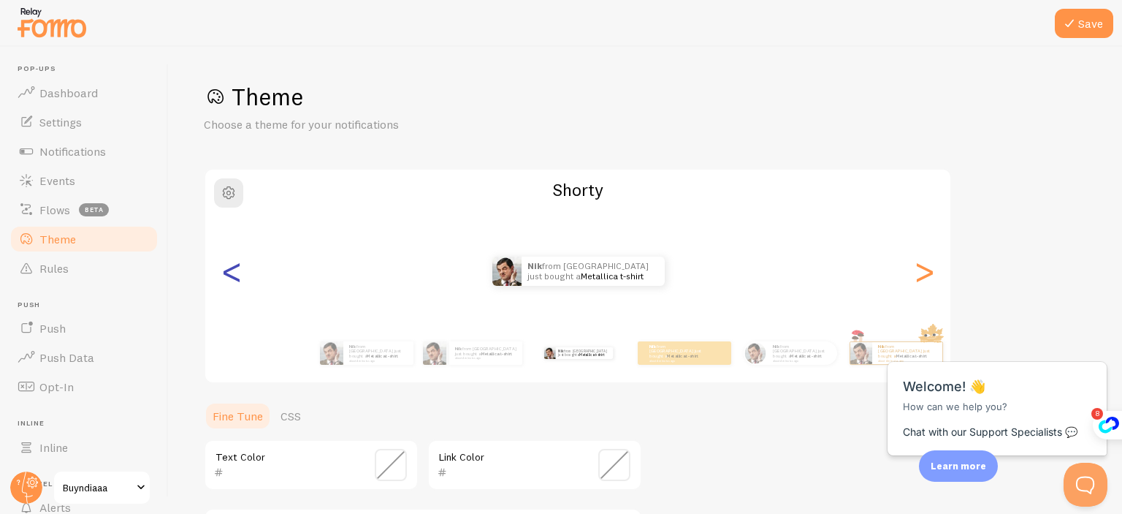
click at [234, 274] on div "<" at bounding box center [232, 270] width 18 height 105
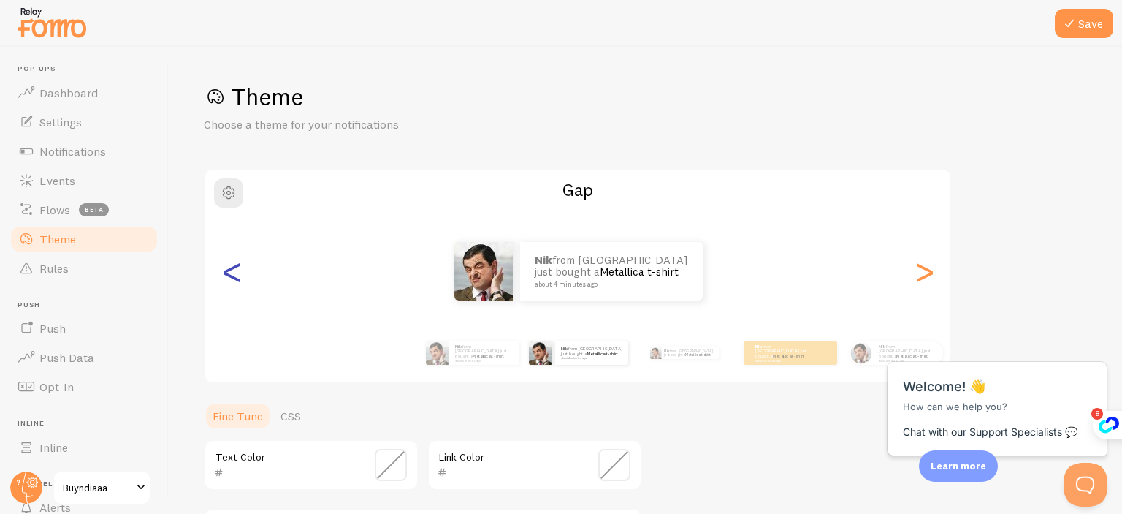
click at [233, 273] on div "<" at bounding box center [232, 270] width 18 height 105
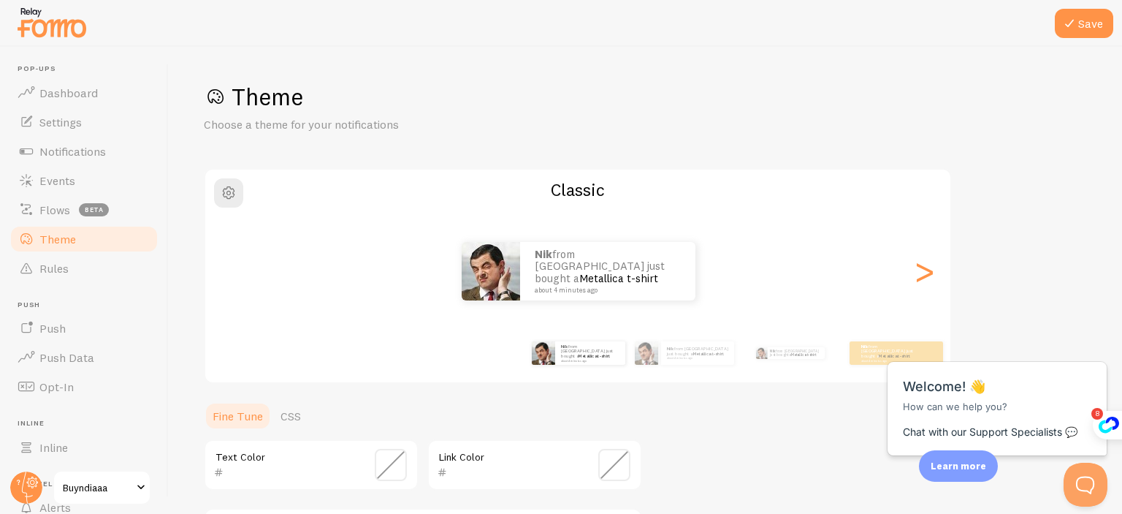
click at [233, 273] on div "Nik from [GEOGRAPHIC_DATA] just bought a Metallica t-shirt about 4 minutes ago" at bounding box center [578, 271] width 746 height 58
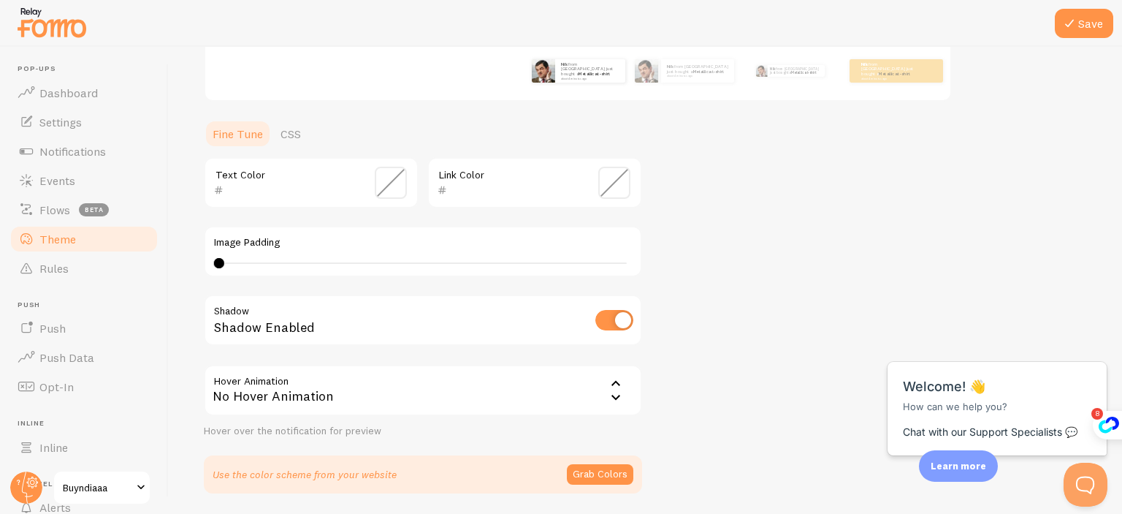
scroll to position [292, 0]
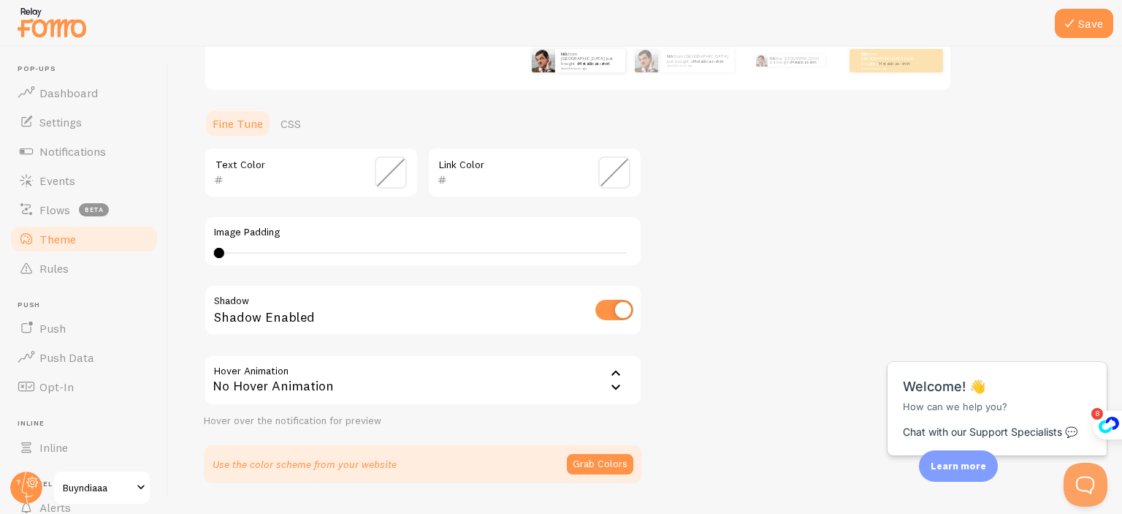
click at [596, 373] on div "No Hover Animation" at bounding box center [423, 379] width 438 height 51
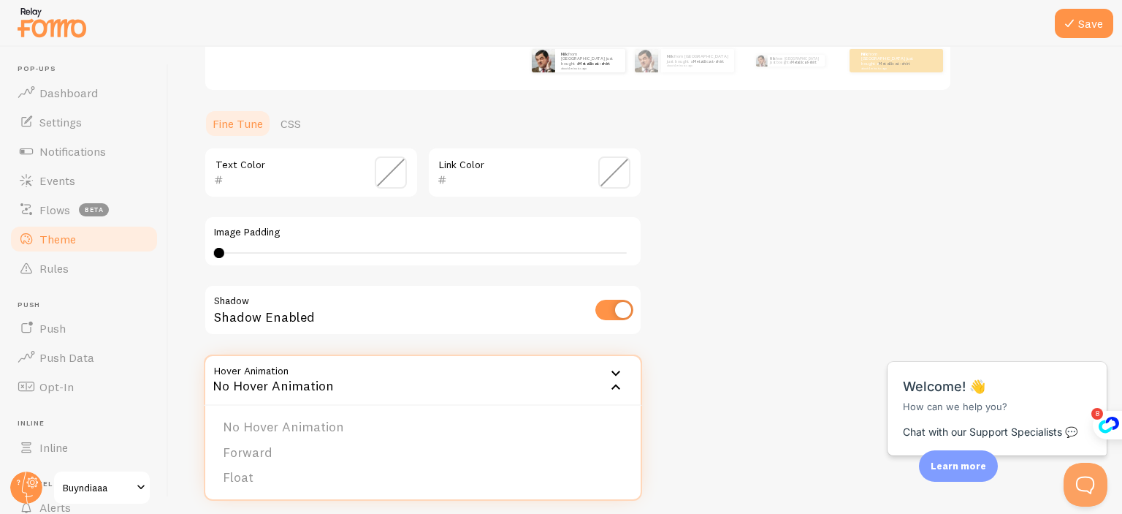
click at [599, 373] on div "No Hover Animation" at bounding box center [423, 379] width 438 height 51
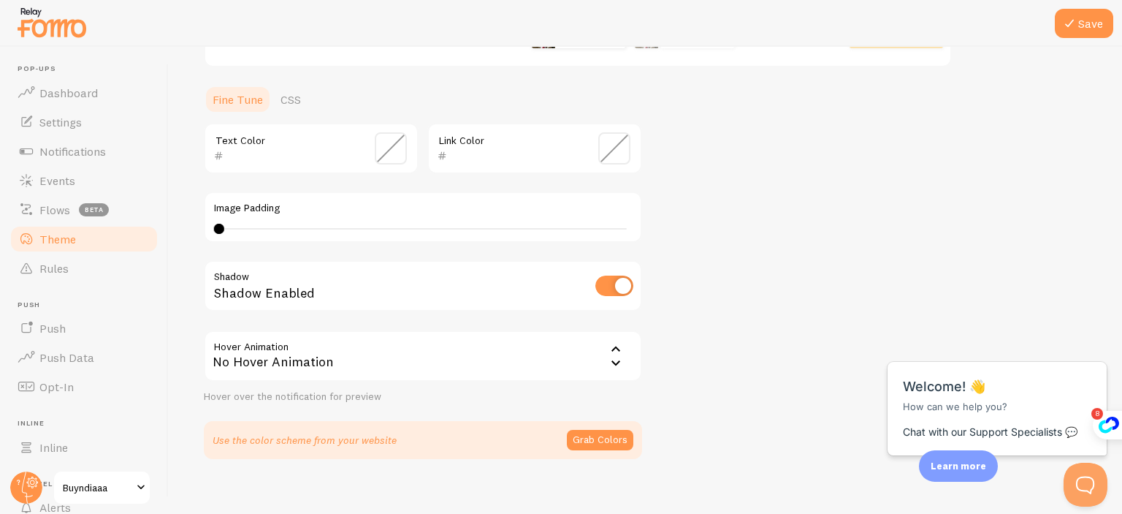
scroll to position [330, 0]
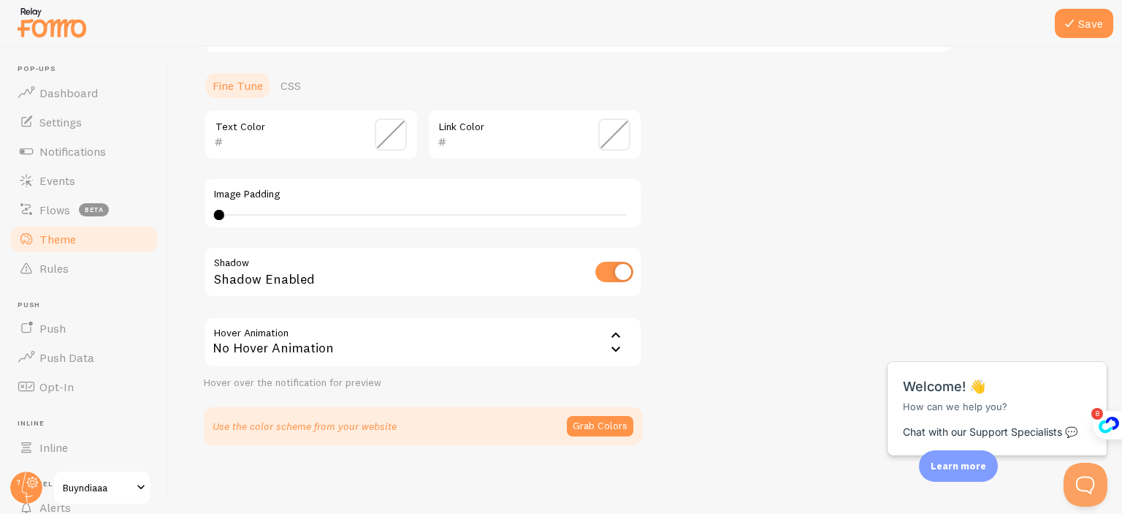
drag, startPoint x: 619, startPoint y: 332, endPoint x: 593, endPoint y: 344, distance: 28.1
click at [620, 332] on icon at bounding box center [616, 336] width 18 height 18
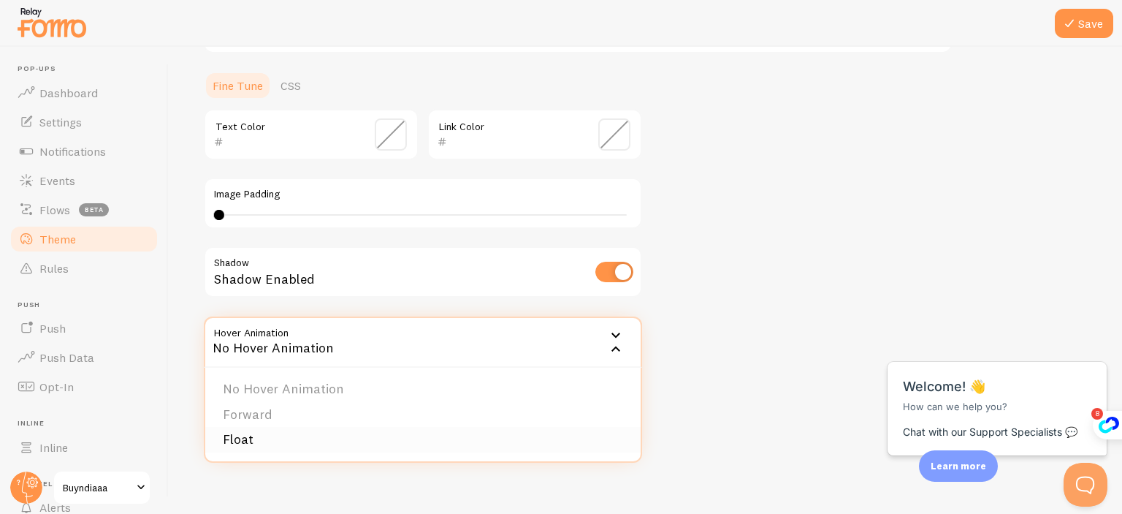
click at [301, 436] on li "Float" at bounding box center [423, 440] width 436 height 26
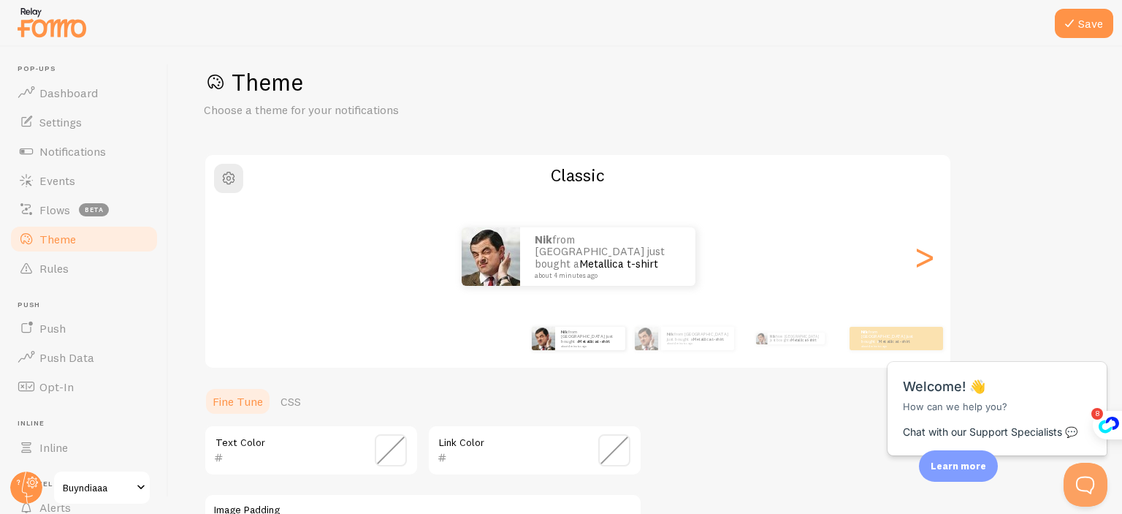
scroll to position [0, 0]
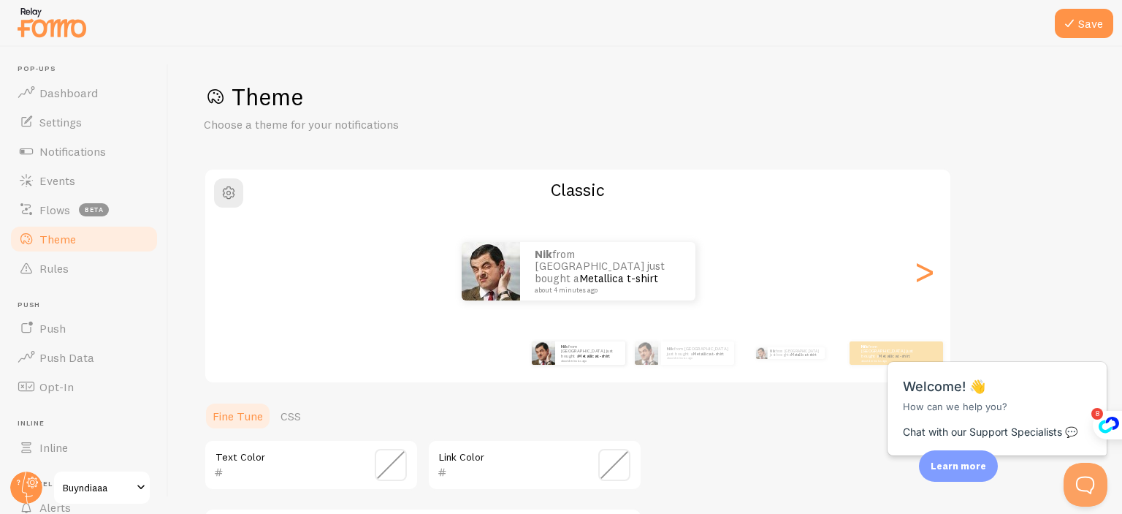
drag, startPoint x: 1066, startPoint y: 20, endPoint x: 1068, endPoint y: 7, distance: 12.6
click at [1067, 13] on button "Save" at bounding box center [1084, 23] width 58 height 29
click at [1068, 7] on div "Pop-ups Dashboard Settings Notifications Events Flows beta Theme Rules [GEOGRAP…" at bounding box center [561, 257] width 1122 height 514
click at [1064, 23] on icon at bounding box center [1070, 24] width 18 height 18
click at [1095, 21] on button "Save" at bounding box center [1084, 23] width 58 height 29
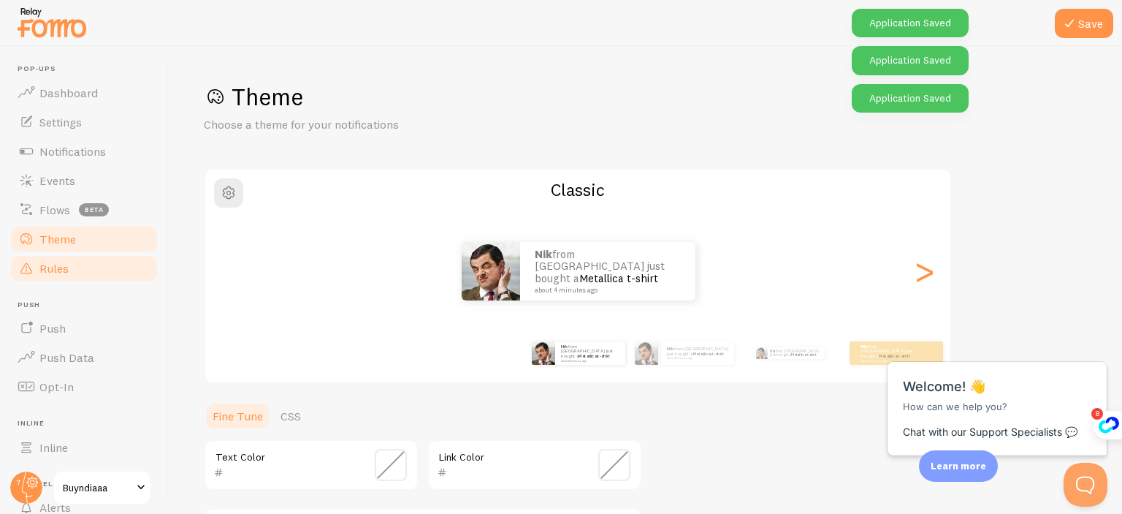
click at [41, 271] on span "Rules" at bounding box center [53, 268] width 29 height 15
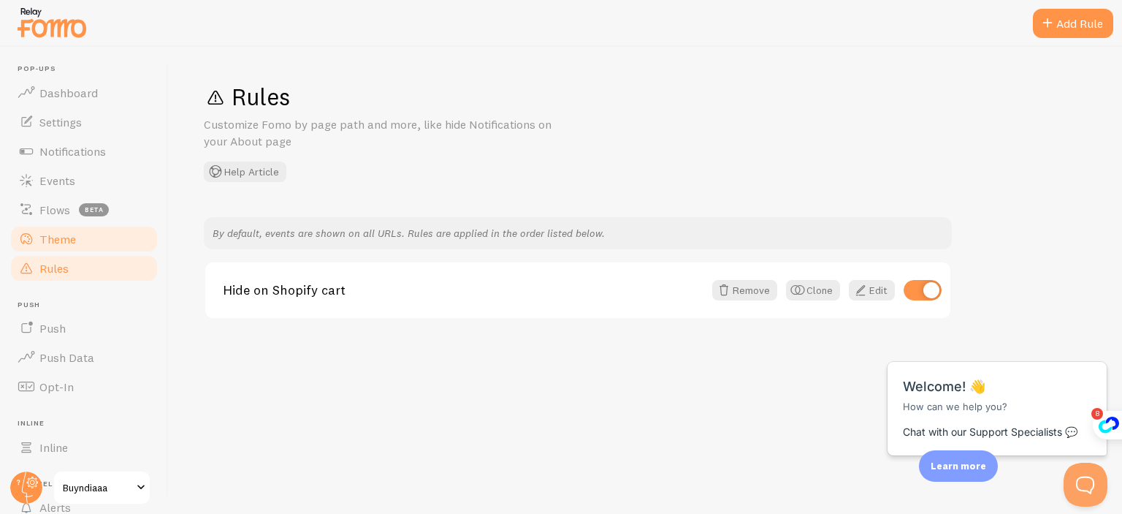
click at [76, 237] on link "Theme" at bounding box center [84, 238] width 151 height 29
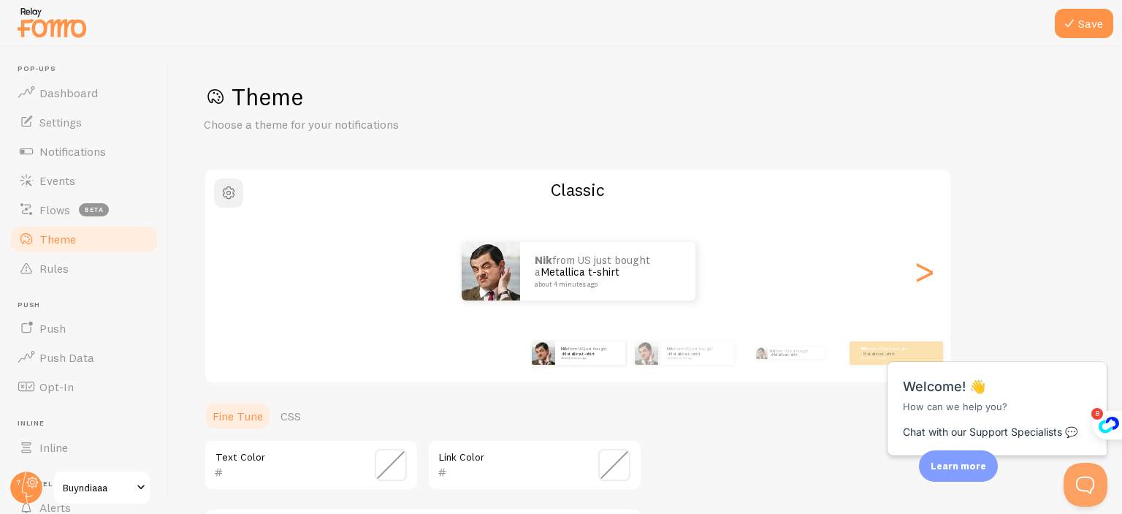
click at [227, 202] on button "button" at bounding box center [228, 192] width 29 height 29
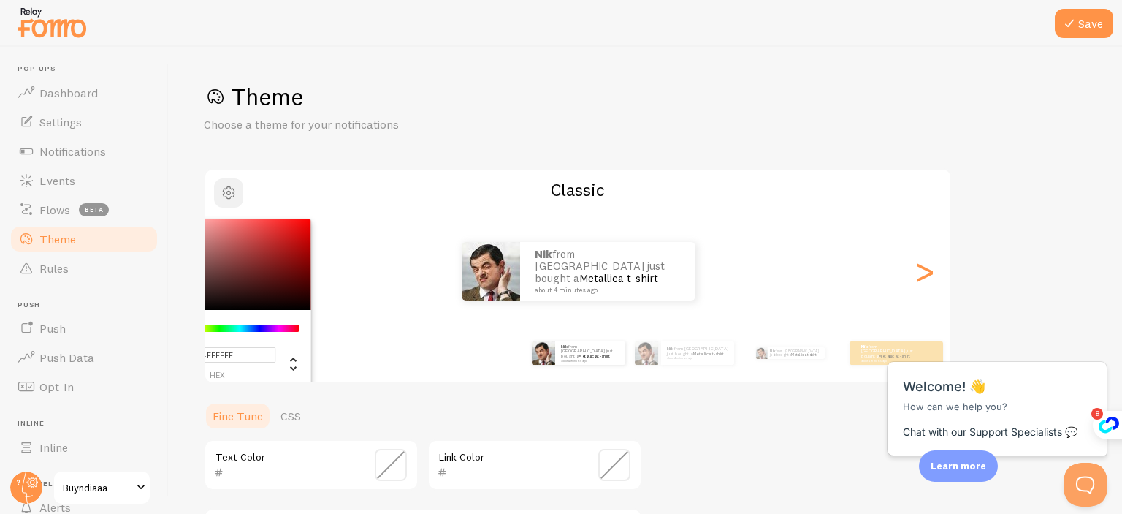
click at [227, 191] on span "button" at bounding box center [229, 193] width 18 height 18
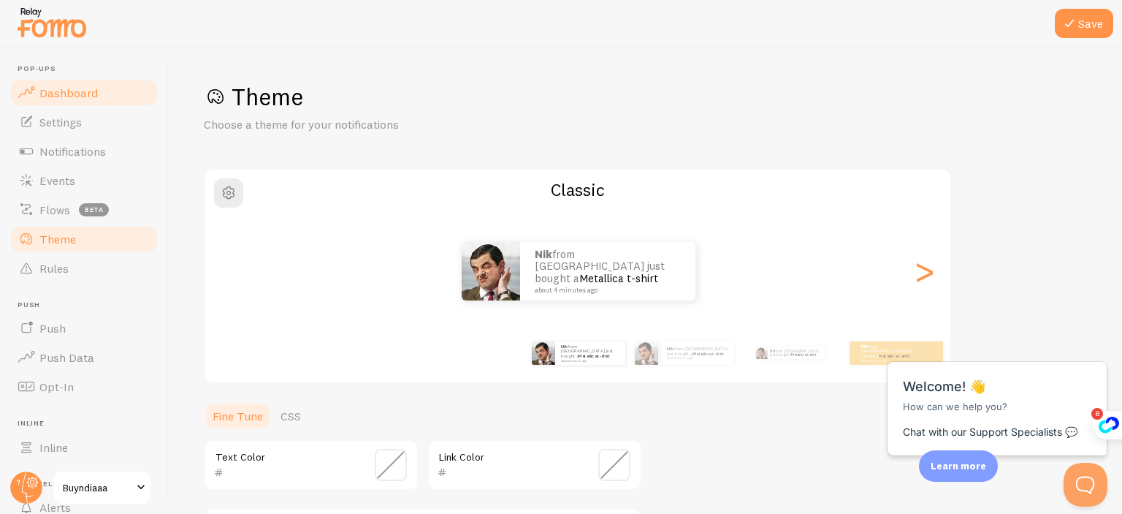
click at [46, 92] on span "Dashboard" at bounding box center [68, 92] width 58 height 15
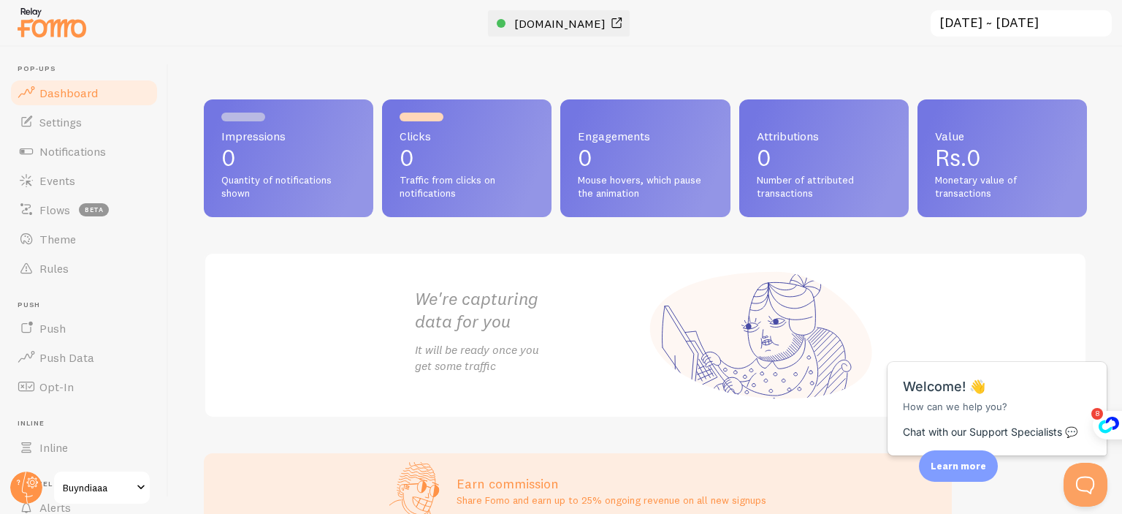
click at [570, 26] on span "[DOMAIN_NAME]" at bounding box center [559, 23] width 91 height 15
click at [1083, 340] on span "Close" at bounding box center [1078, 345] width 24 height 11
click at [974, 29] on input "[DATE] ~ [DATE]" at bounding box center [1022, 24] width 184 height 30
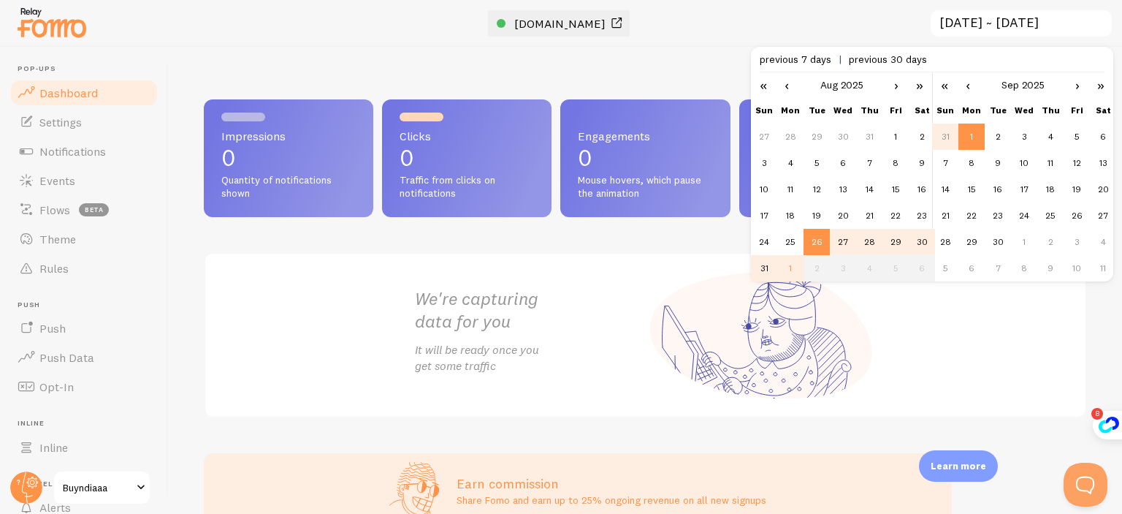
click at [570, 17] on span "[DOMAIN_NAME]" at bounding box center [559, 23] width 91 height 15
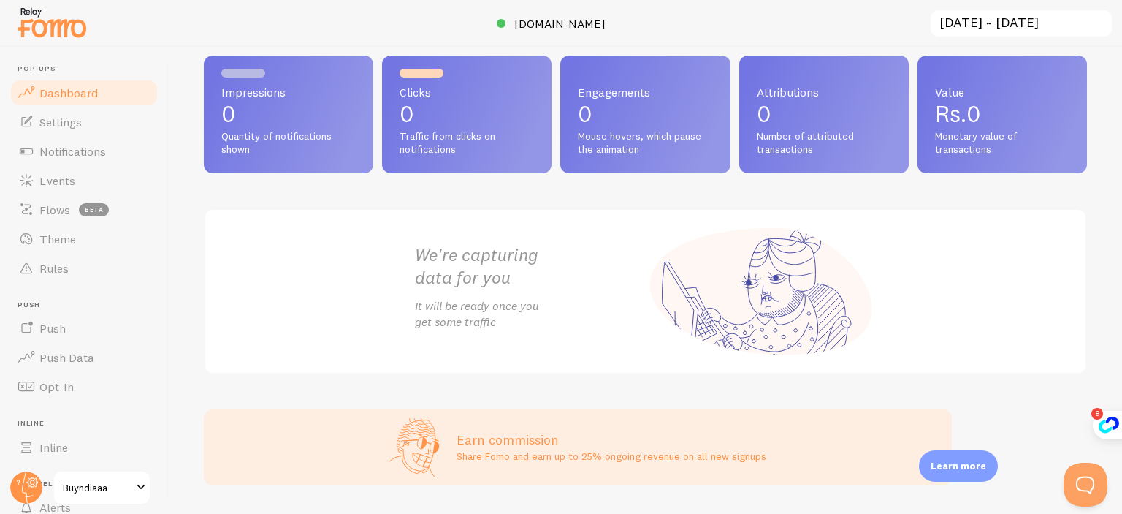
scroll to position [85, 0]
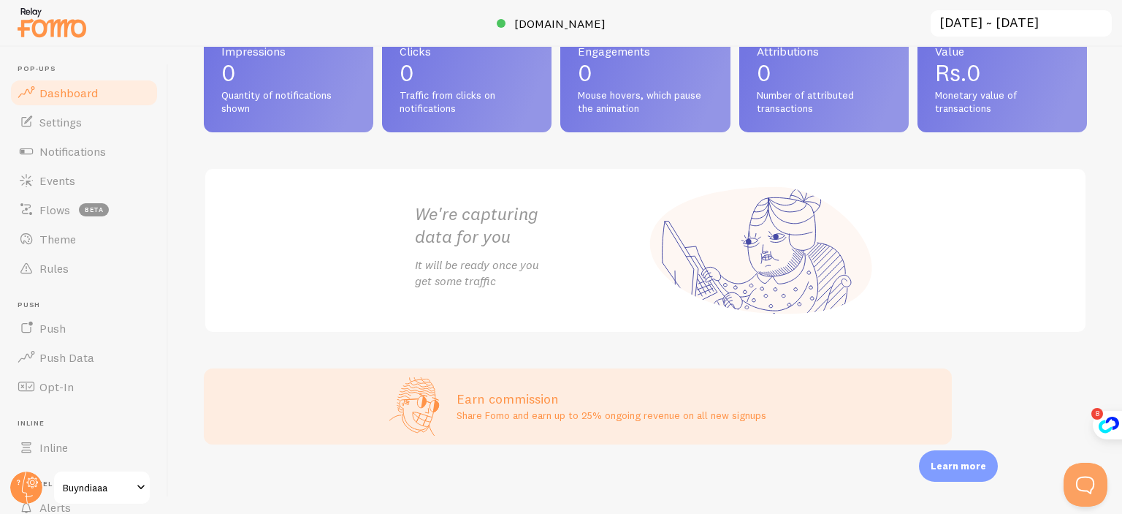
click at [489, 271] on p "It will be ready once you get some traffic" at bounding box center [530, 273] width 231 height 34
click at [490, 270] on p "It will be ready once you get some traffic" at bounding box center [530, 273] width 231 height 34
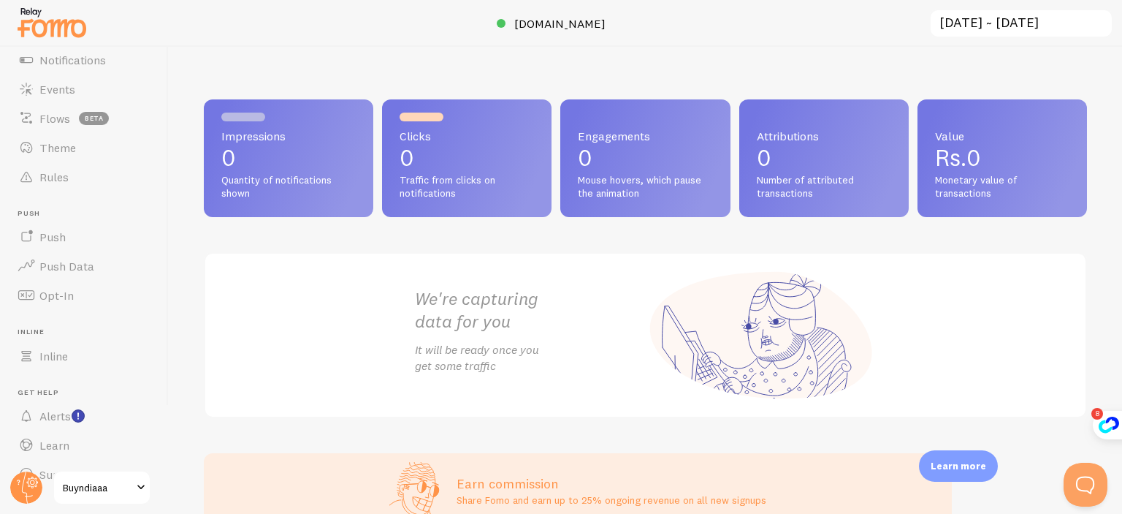
scroll to position [119, 0]
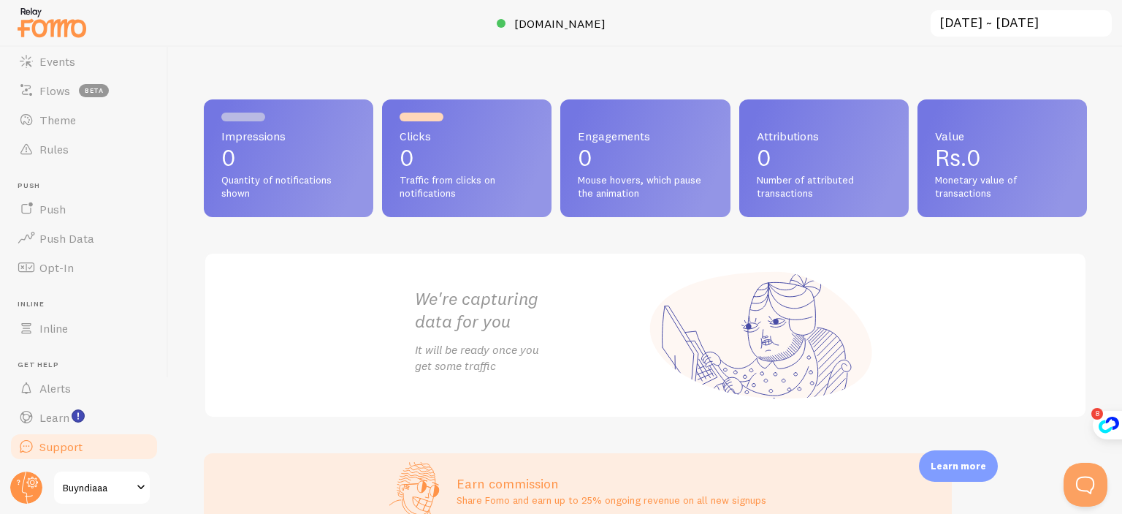
click at [71, 443] on span "Support" at bounding box center [60, 446] width 43 height 15
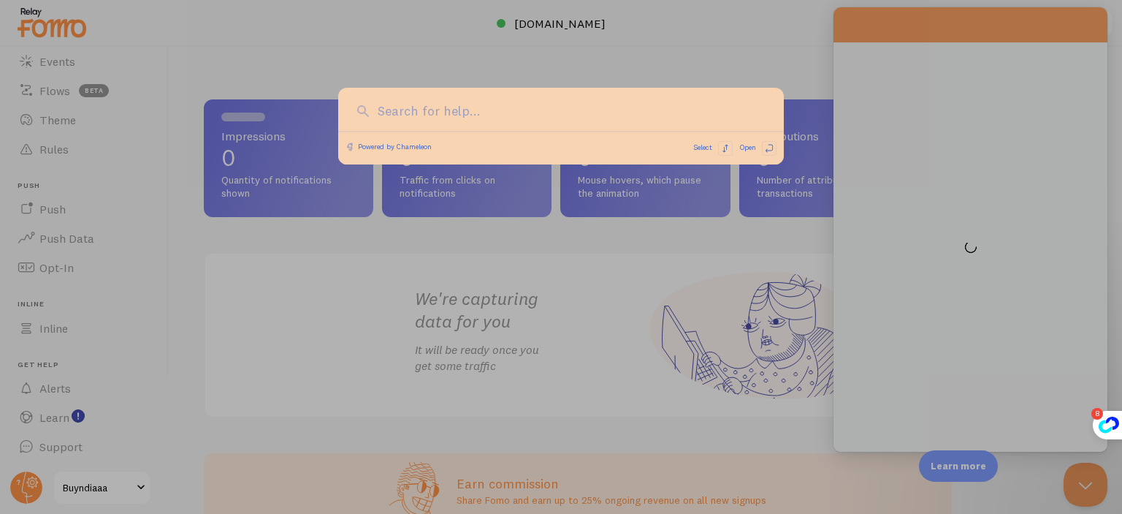
scroll to position [0, 0]
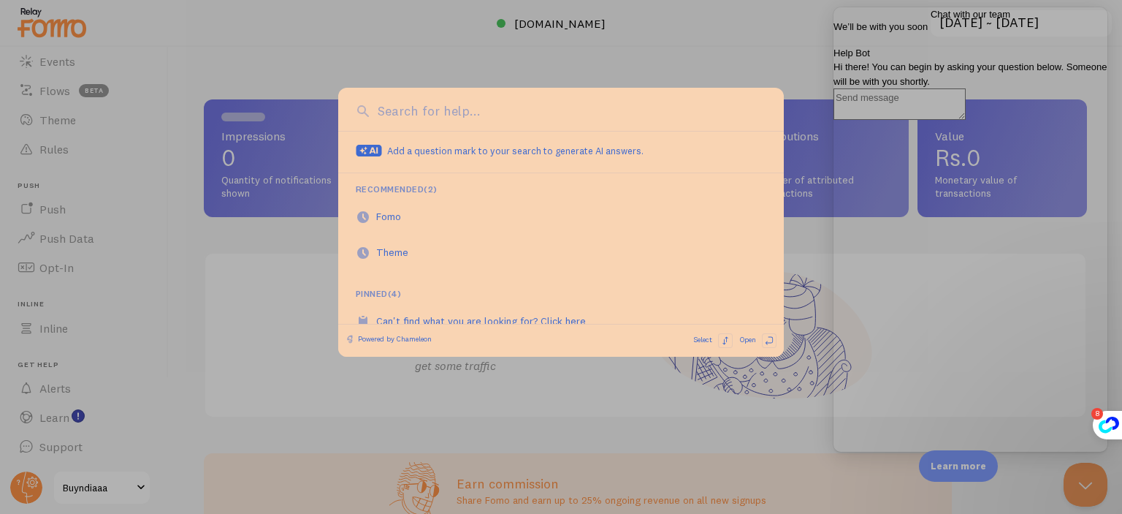
click at [308, 256] on div at bounding box center [561, 257] width 1122 height 514
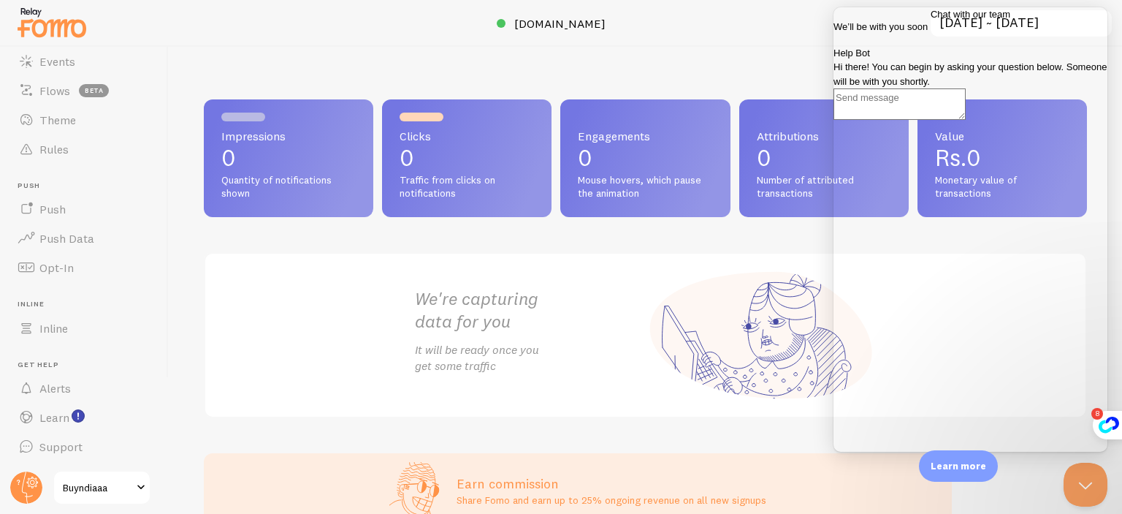
click at [122, 496] on link "Buyndiaaa" at bounding box center [102, 487] width 99 height 35
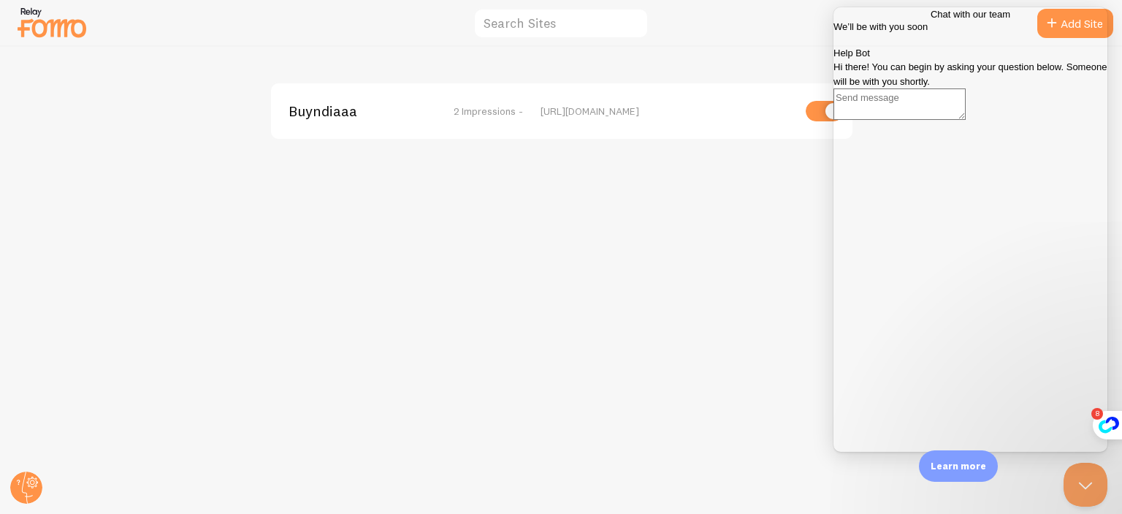
click at [931, 19] on span "Go back" at bounding box center [931, 14] width 0 height 11
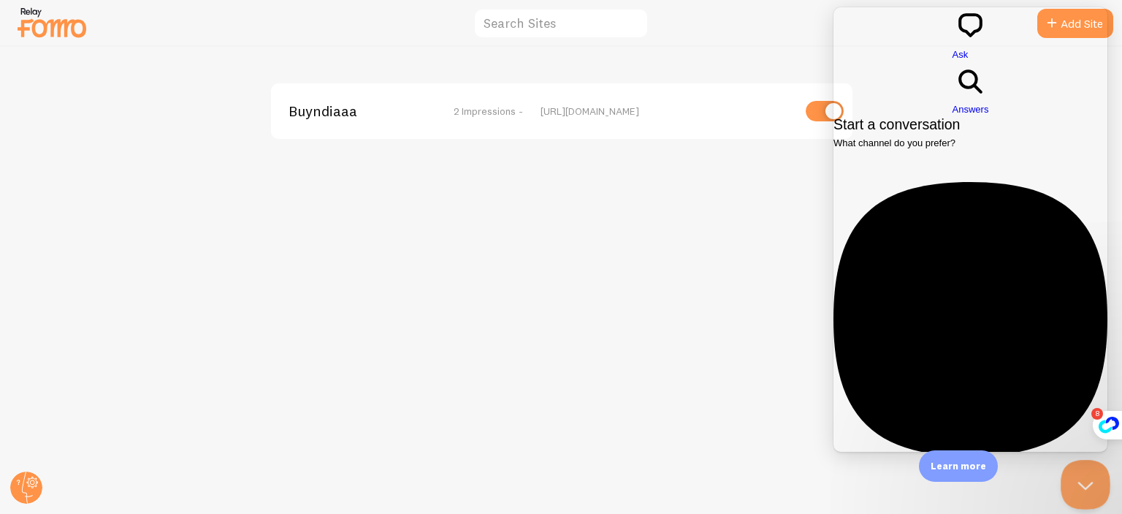
click at [1071, 483] on button "Close Beacon popover" at bounding box center [1083, 482] width 44 height 44
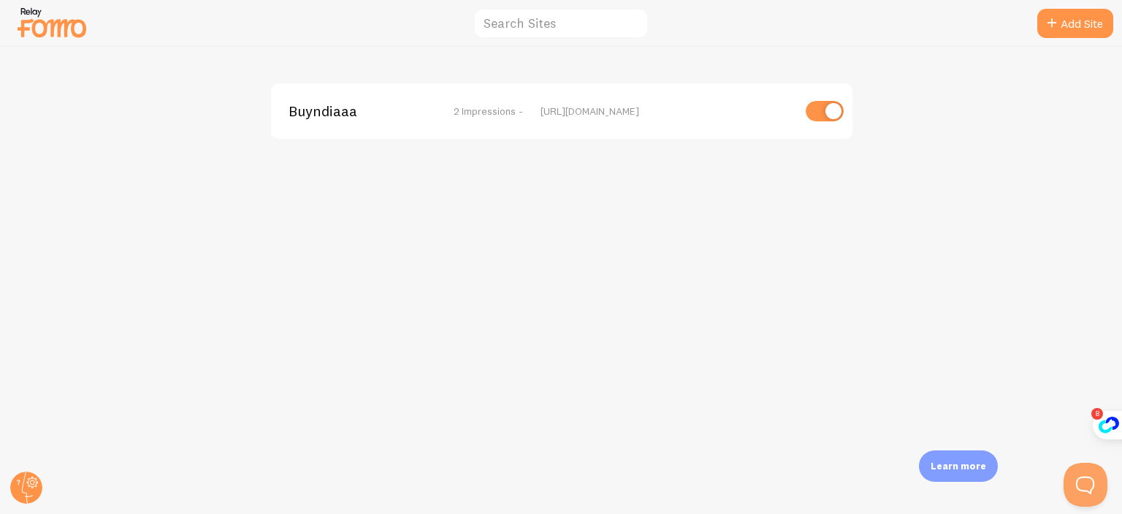
click at [828, 115] on input "checkbox" at bounding box center [825, 111] width 38 height 20
checkbox input "false"
click at [28, 480] on circle at bounding box center [26, 487] width 32 height 32
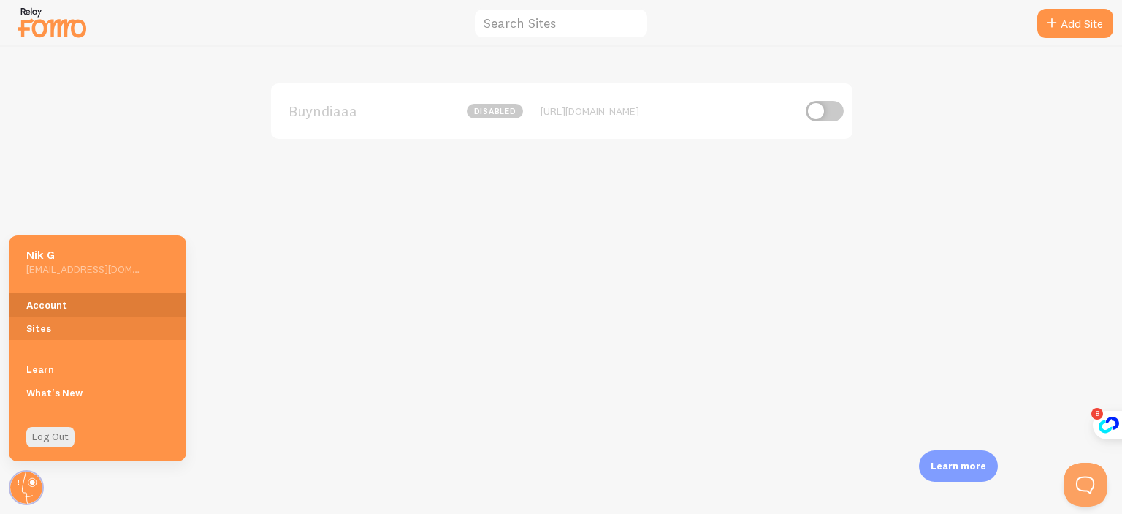
click at [69, 303] on link "Account" at bounding box center [98, 304] width 178 height 23
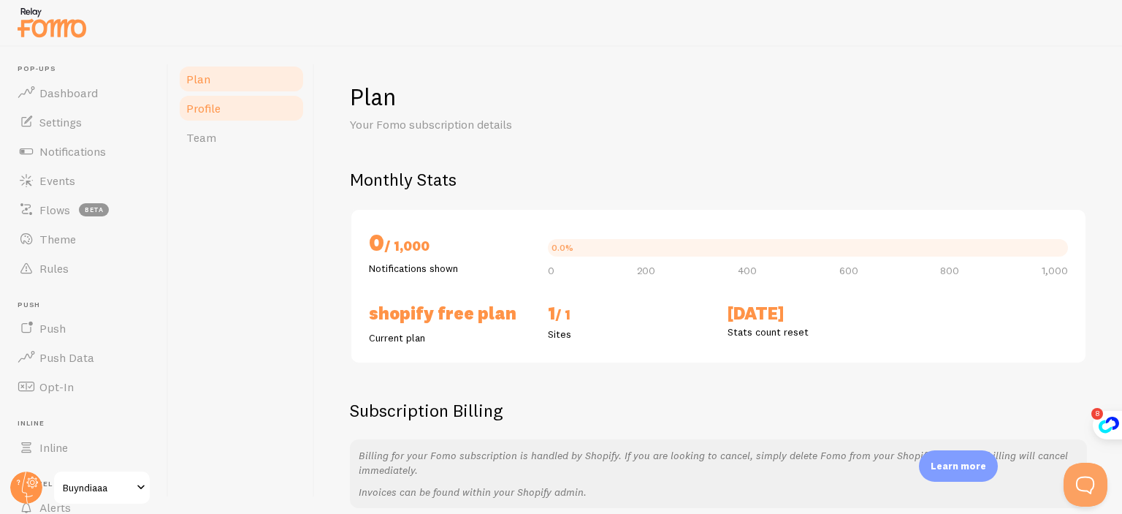
click at [231, 121] on link "Profile" at bounding box center [242, 108] width 128 height 29
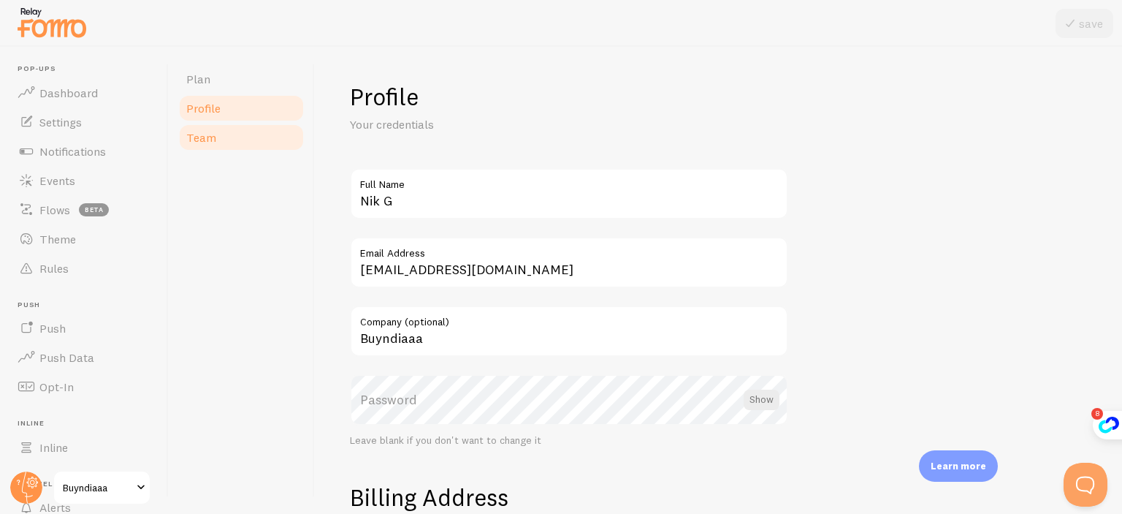
click at [228, 140] on link "Team" at bounding box center [242, 137] width 128 height 29
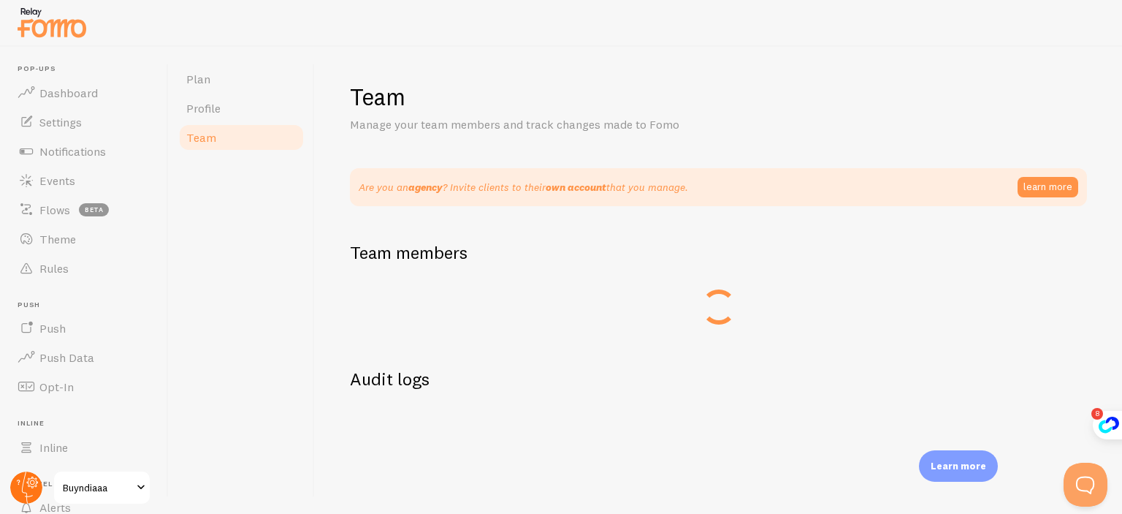
click at [18, 490] on circle at bounding box center [26, 487] width 32 height 32
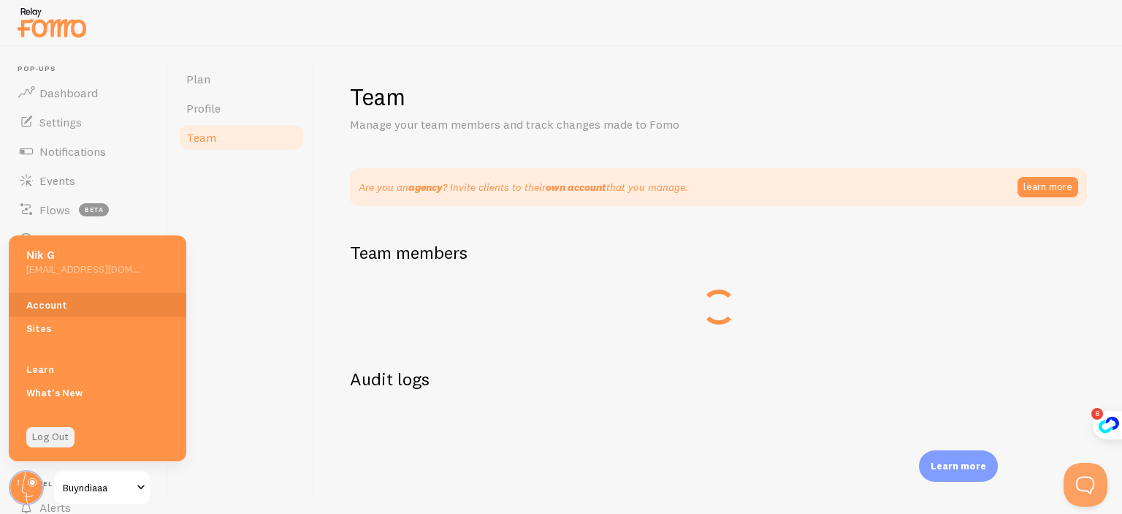
click at [50, 433] on link "Log Out" at bounding box center [50, 437] width 48 height 20
click at [61, 438] on link "Log Out" at bounding box center [50, 437] width 48 height 20
